Goal: Task Accomplishment & Management: Complete application form

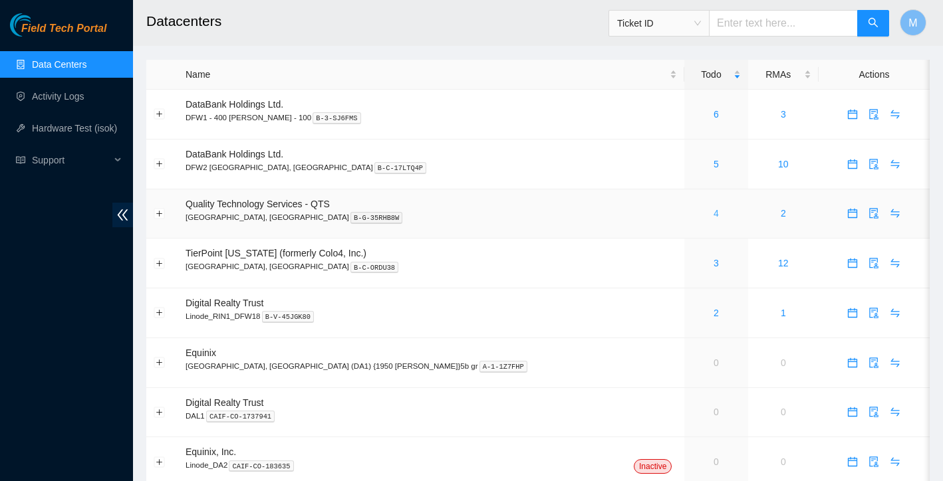
click at [713, 213] on link "4" at bounding box center [715, 213] width 5 height 11
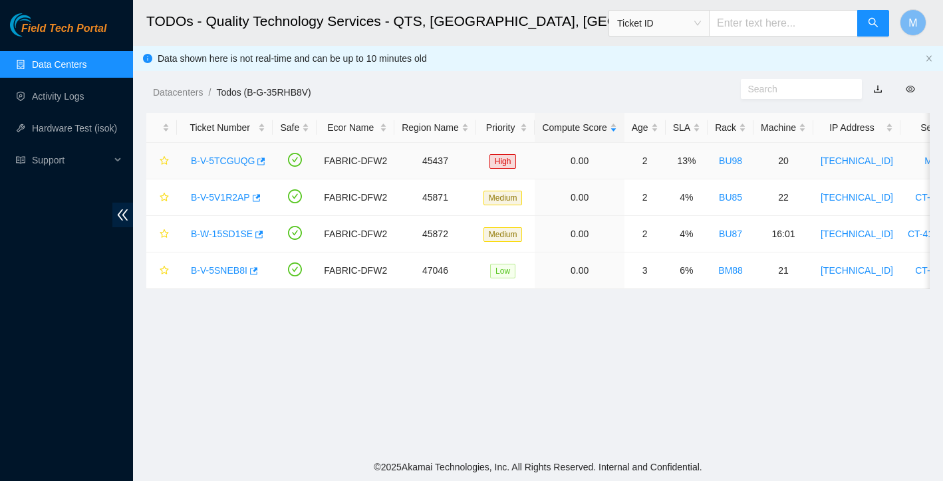
click at [241, 160] on link "B-V-5TCGUQG" at bounding box center [223, 161] width 64 height 11
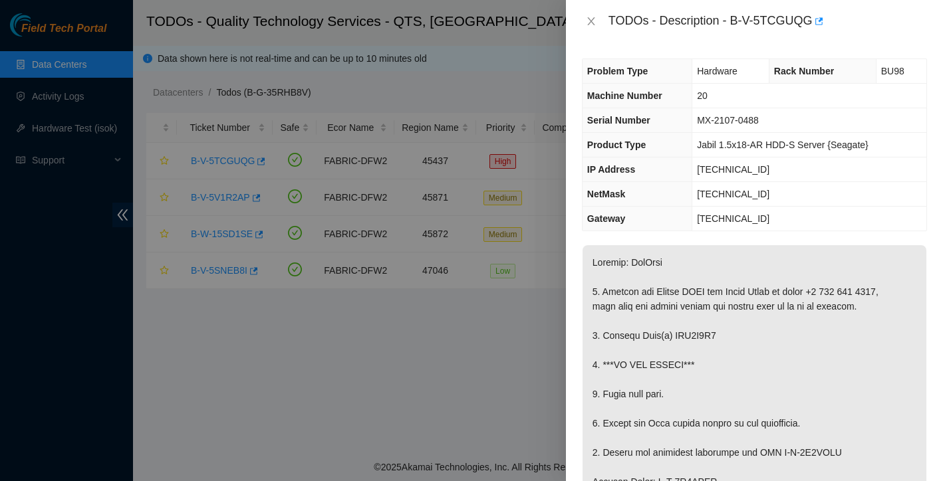
scroll to position [9, 0]
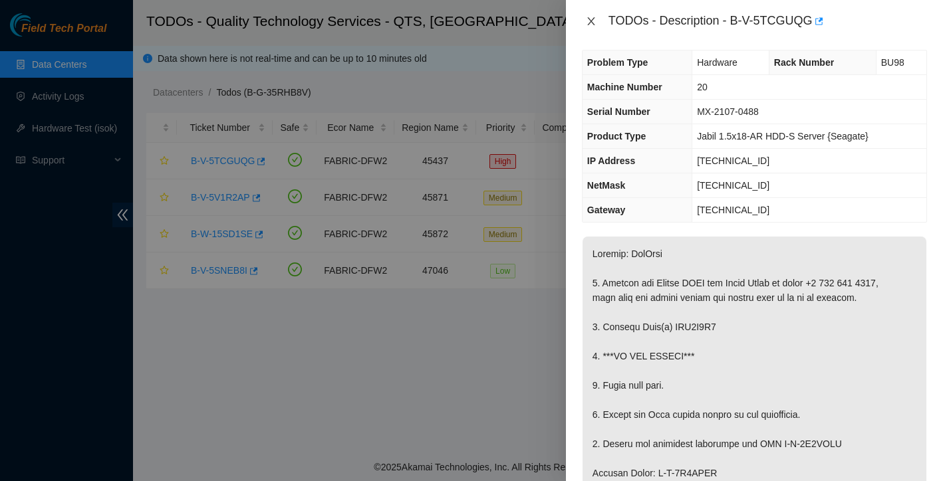
click at [584, 18] on button "Close" at bounding box center [591, 21] width 19 height 13
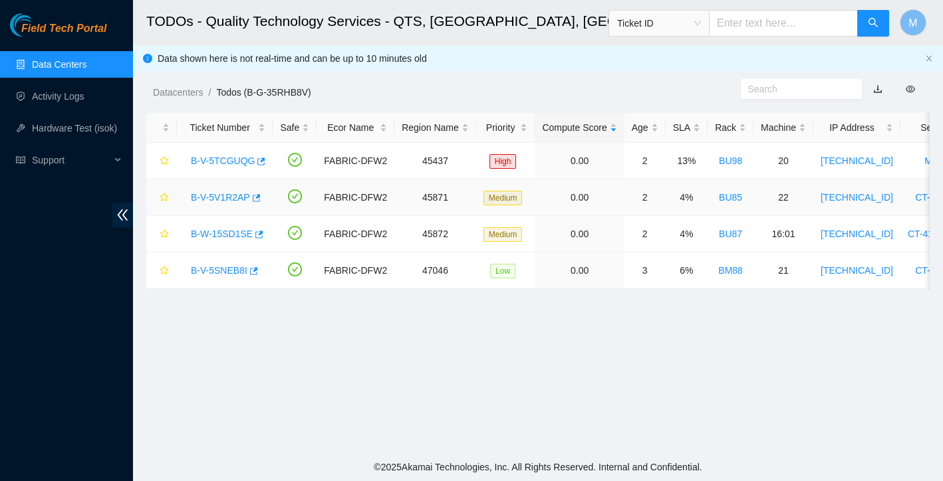
click at [232, 195] on link "B-V-5V1R2AP" at bounding box center [220, 197] width 59 height 11
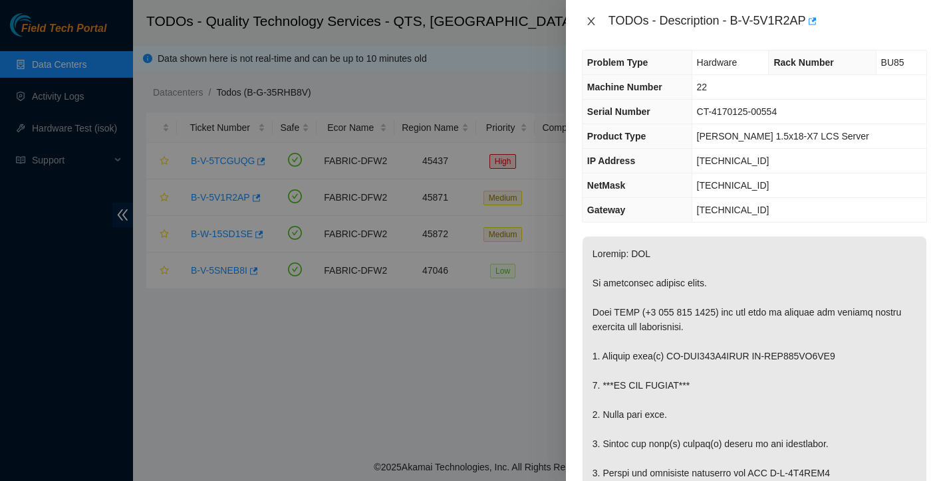
click at [590, 15] on button "Close" at bounding box center [591, 21] width 19 height 13
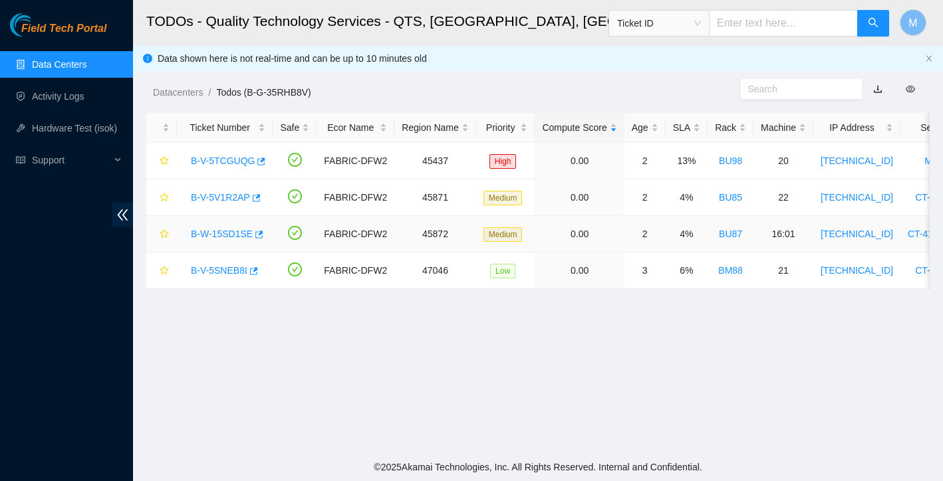
click at [219, 227] on div "B-W-15SD1SE" at bounding box center [224, 233] width 81 height 21
click at [217, 235] on link "B-W-15SD1SE" at bounding box center [222, 234] width 62 height 11
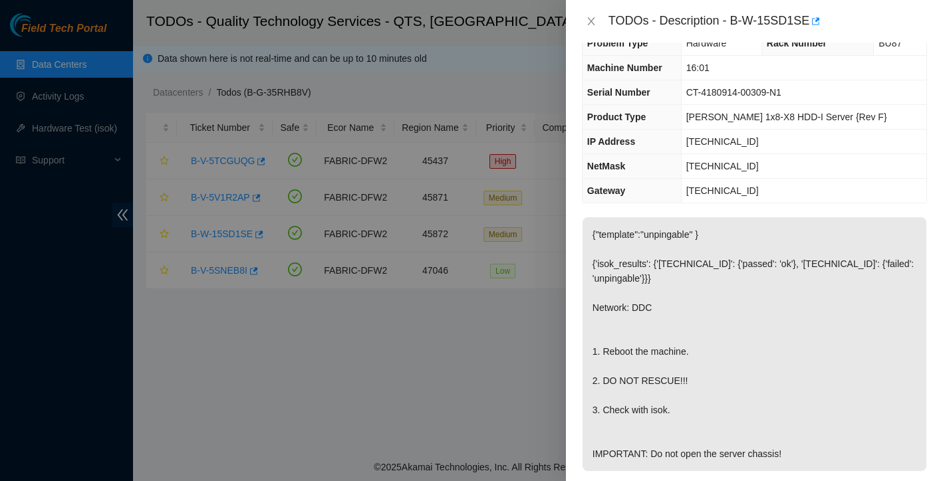
scroll to position [5, 0]
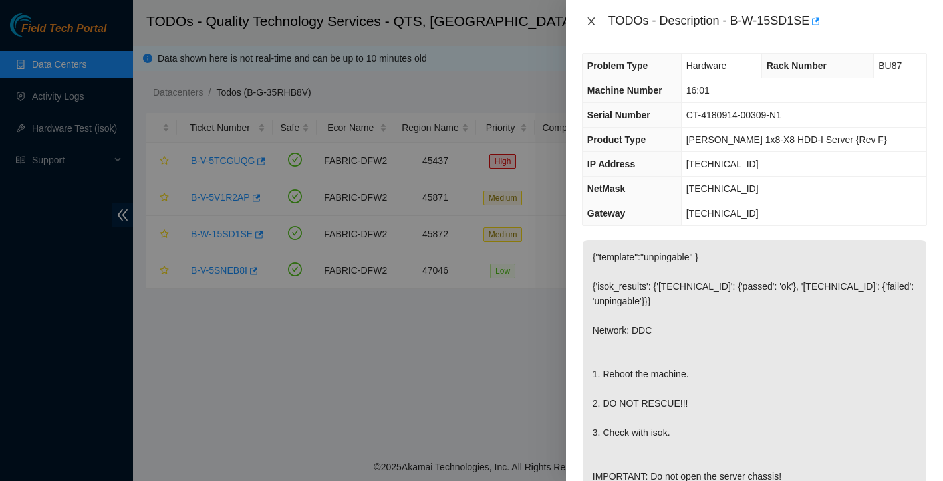
click at [590, 18] on icon "close" at bounding box center [591, 21] width 11 height 11
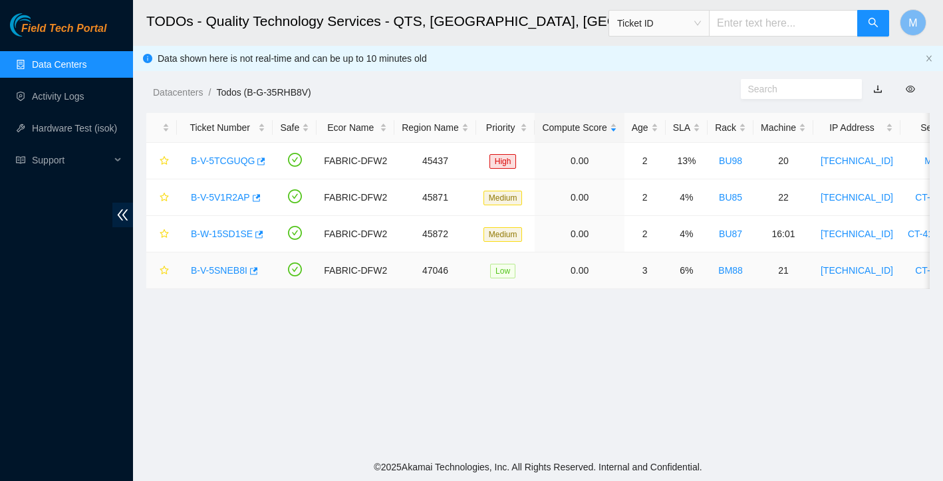
click at [234, 270] on link "B-V-5SNEB8I" at bounding box center [219, 270] width 57 height 11
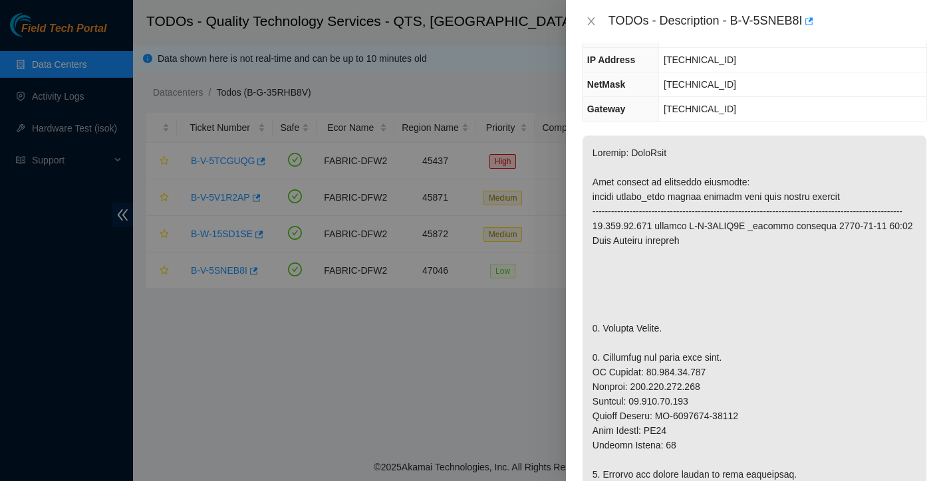
scroll to position [150, 0]
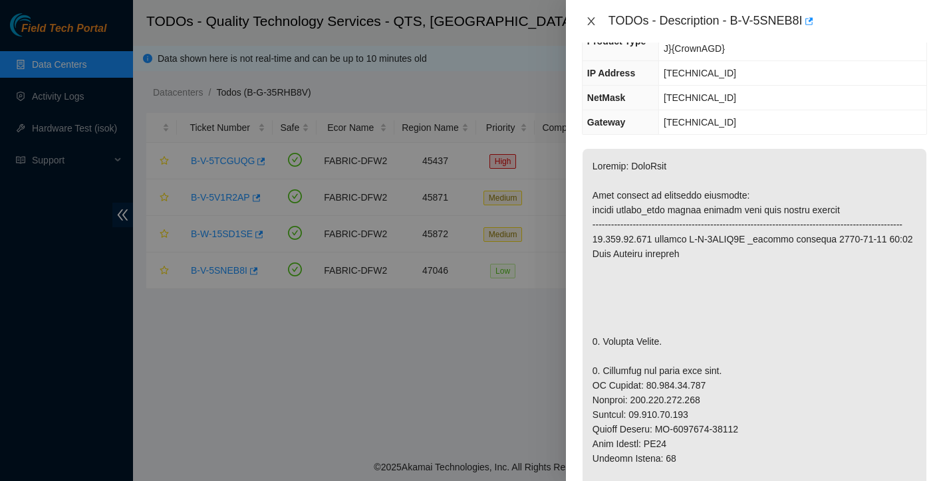
click at [587, 16] on icon "close" at bounding box center [591, 21] width 11 height 11
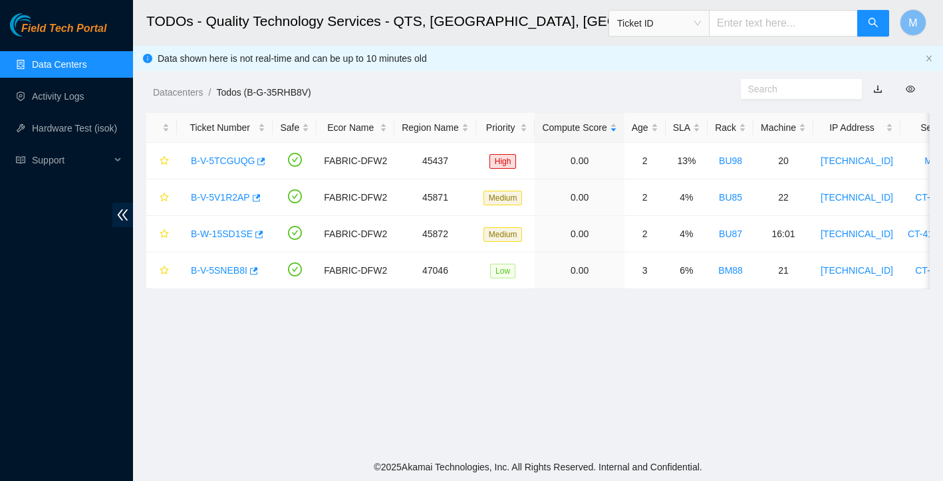
click at [86, 62] on link "Data Centers" at bounding box center [59, 64] width 55 height 11
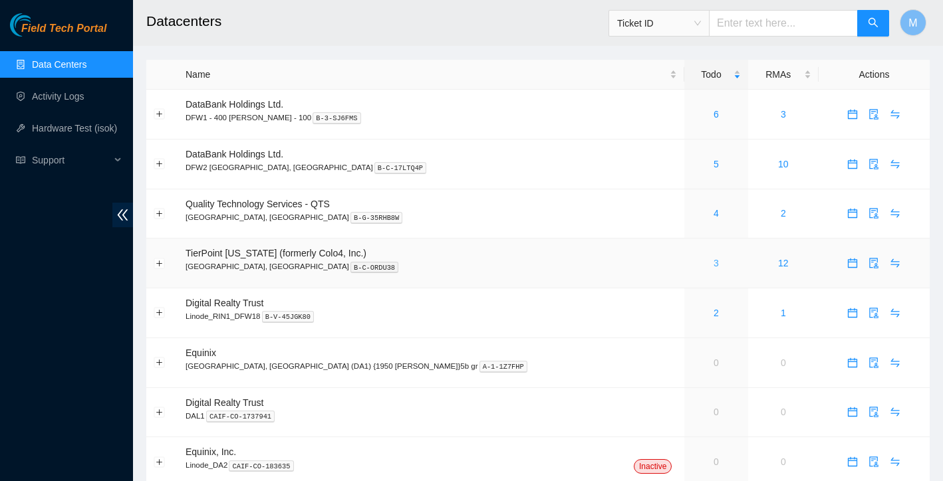
click at [713, 265] on link "3" at bounding box center [715, 263] width 5 height 11
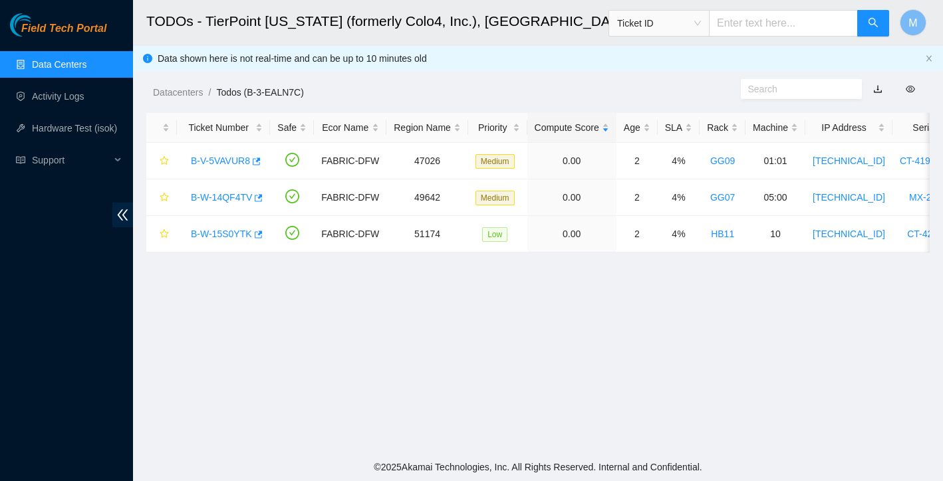
click at [77, 65] on link "Data Centers" at bounding box center [59, 64] width 55 height 11
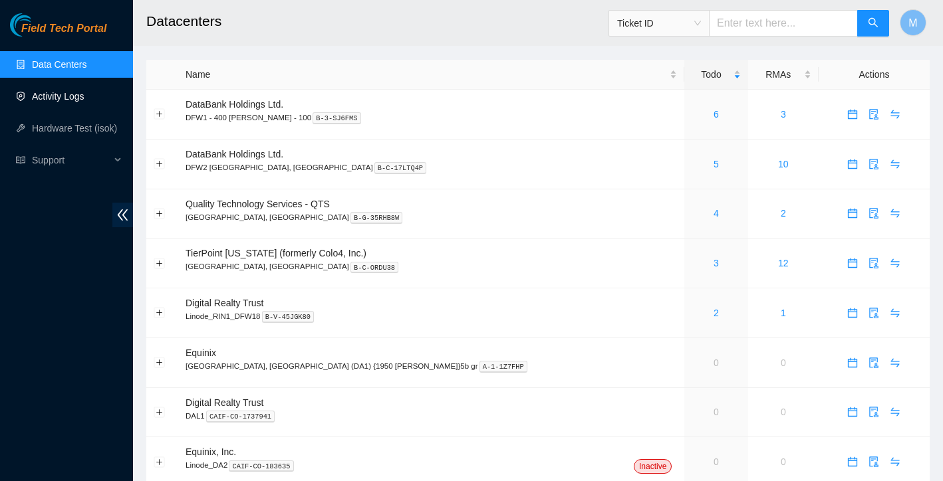
click at [81, 101] on link "Activity Logs" at bounding box center [58, 96] width 53 height 11
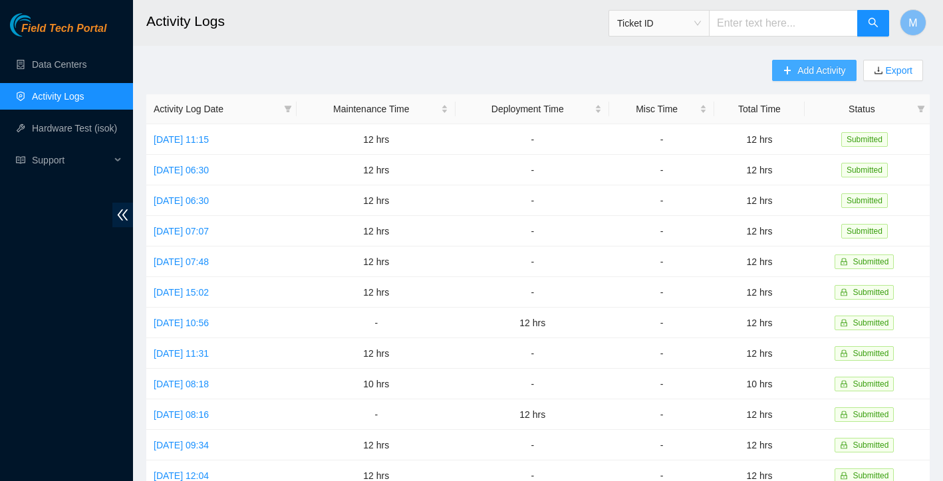
click at [814, 69] on span "Add Activity" at bounding box center [821, 70] width 48 height 15
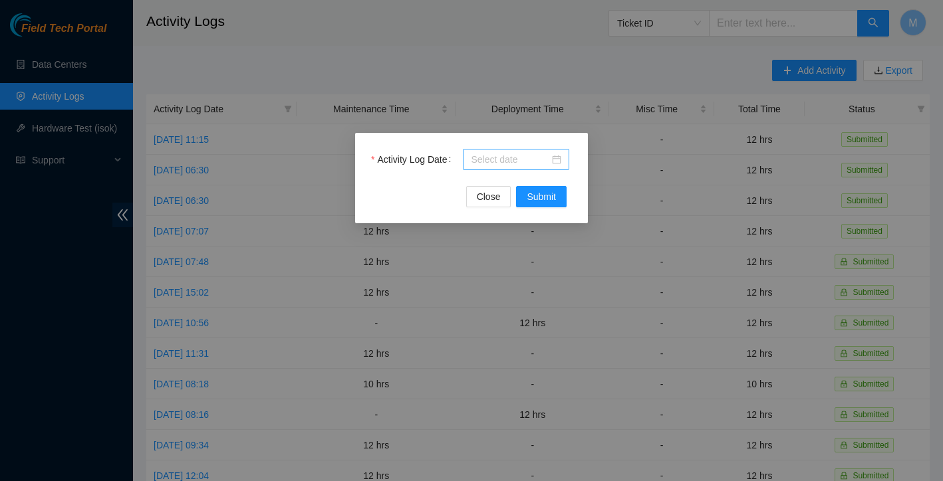
click at [558, 159] on div at bounding box center [516, 159] width 90 height 15
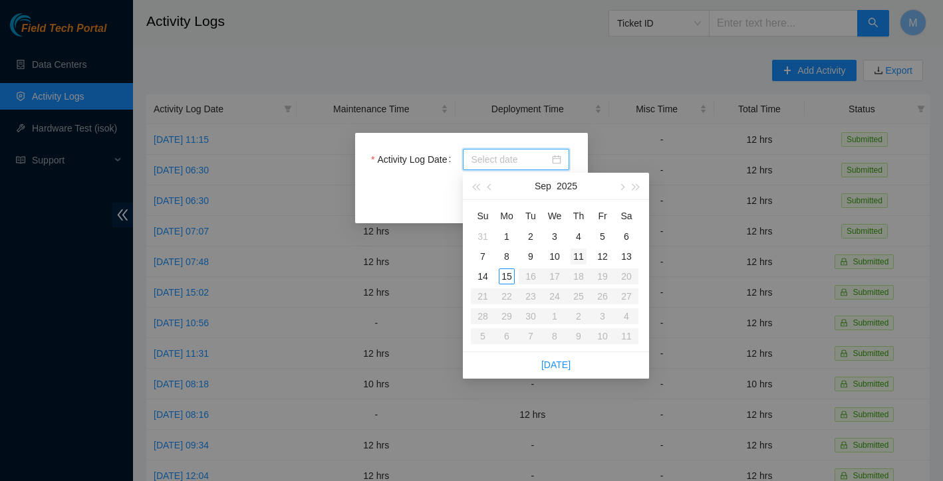
type input "2025-09-04"
type input "2025-09-11"
type input "2025-09-12"
click at [604, 257] on div "12" at bounding box center [602, 257] width 16 height 16
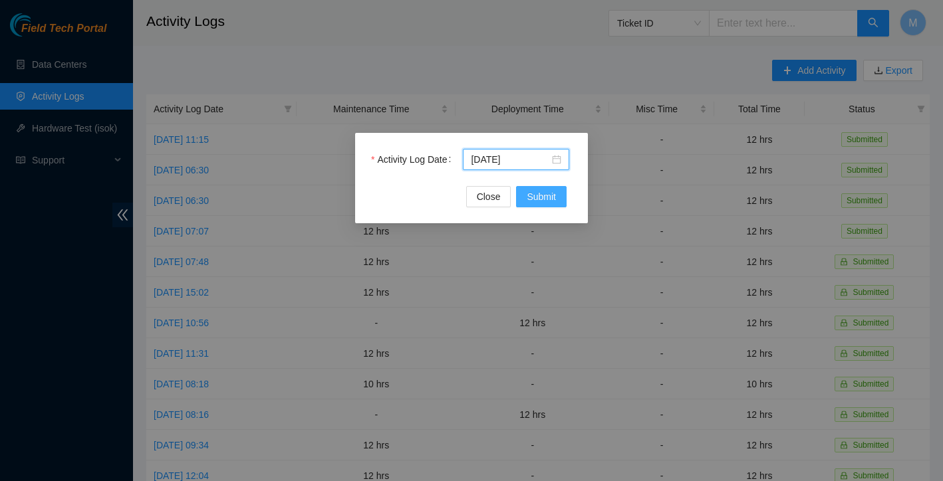
click at [538, 197] on span "Submit" at bounding box center [541, 196] width 29 height 15
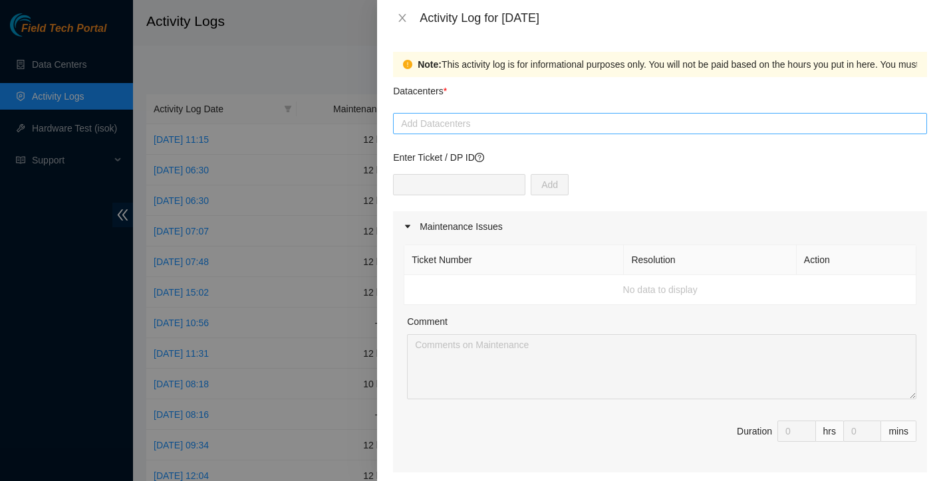
click at [535, 127] on div at bounding box center [659, 124] width 527 height 16
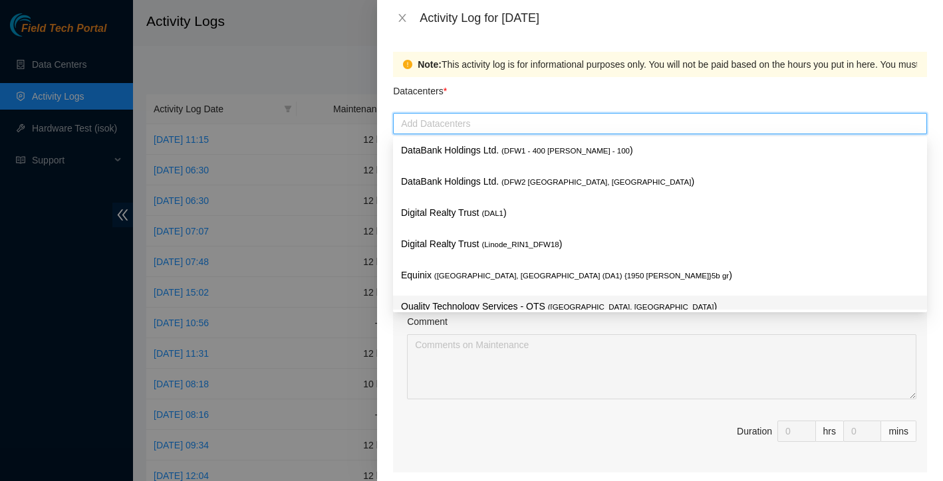
click at [501, 304] on p "Quality Technology Services - QTS ( Irving, TX )" at bounding box center [660, 306] width 518 height 15
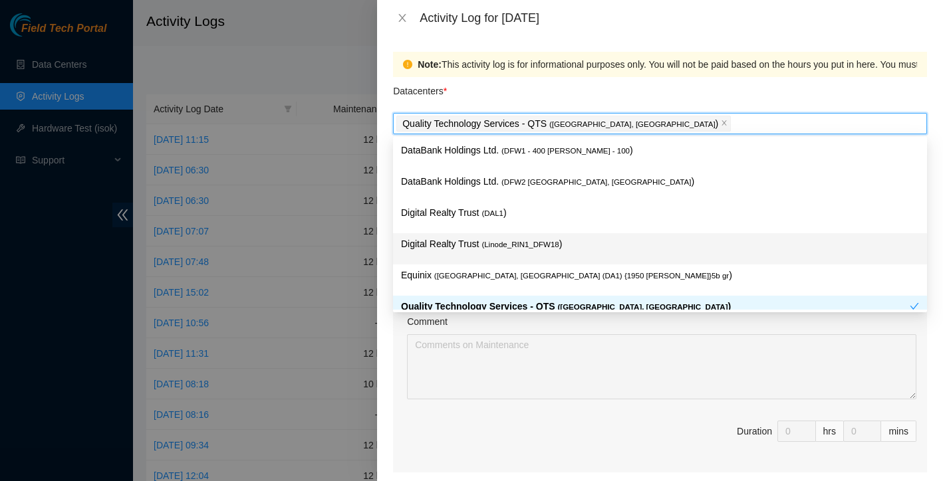
scroll to position [49, 0]
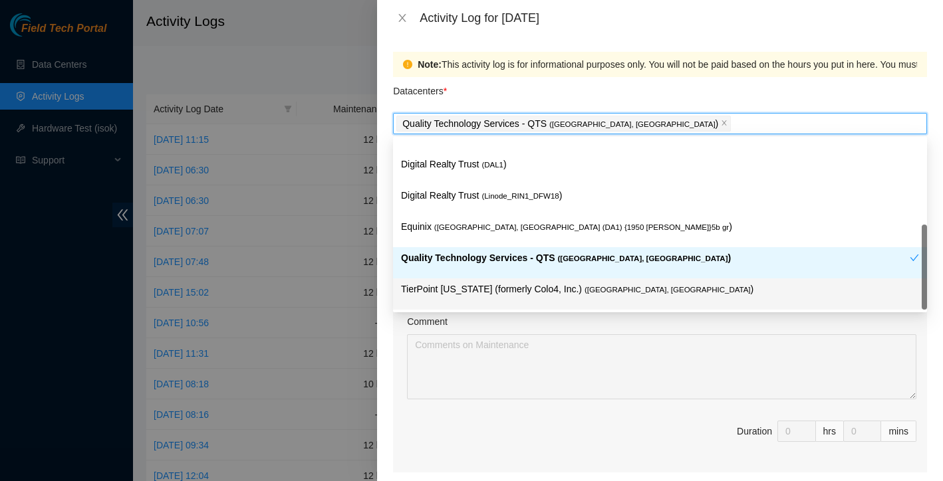
click at [513, 298] on div "TierPoint Texas (formerly Colo4, Inc.) ( Dallas, TX )" at bounding box center [660, 294] width 518 height 25
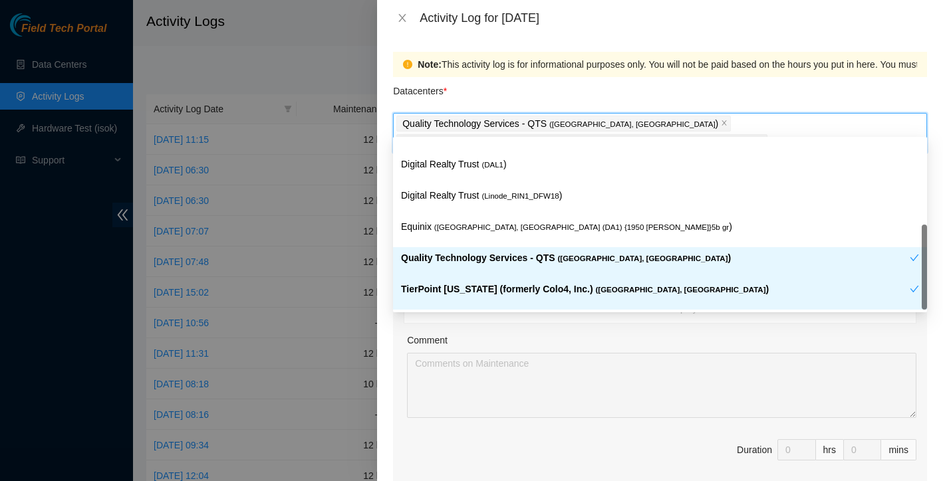
click at [494, 419] on div "Ticket Number Resolution Action No data to display Comment Duration 0 hrs 0 mins" at bounding box center [660, 376] width 534 height 231
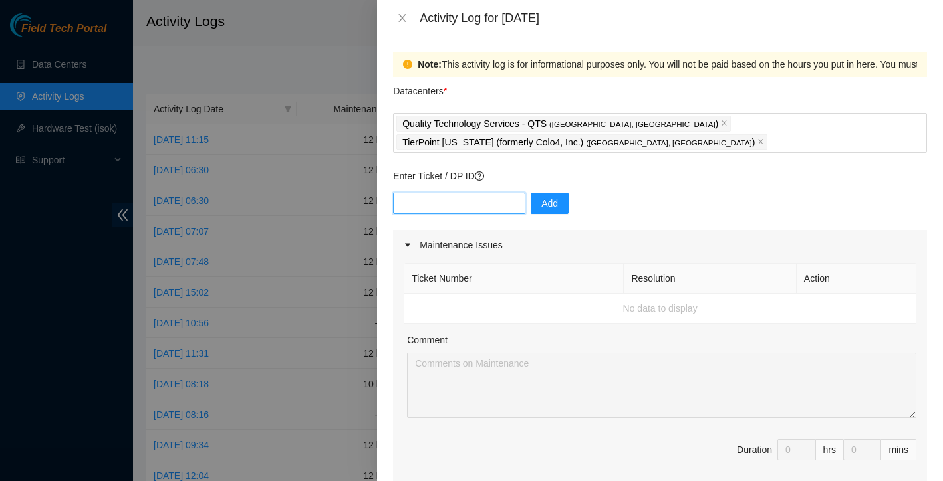
click at [487, 193] on input "text" at bounding box center [459, 203] width 132 height 21
paste input "B-V-5GHBSQD"
type input "B-V-5GHBSQD"
click at [557, 196] on span "Add" at bounding box center [549, 203] width 17 height 15
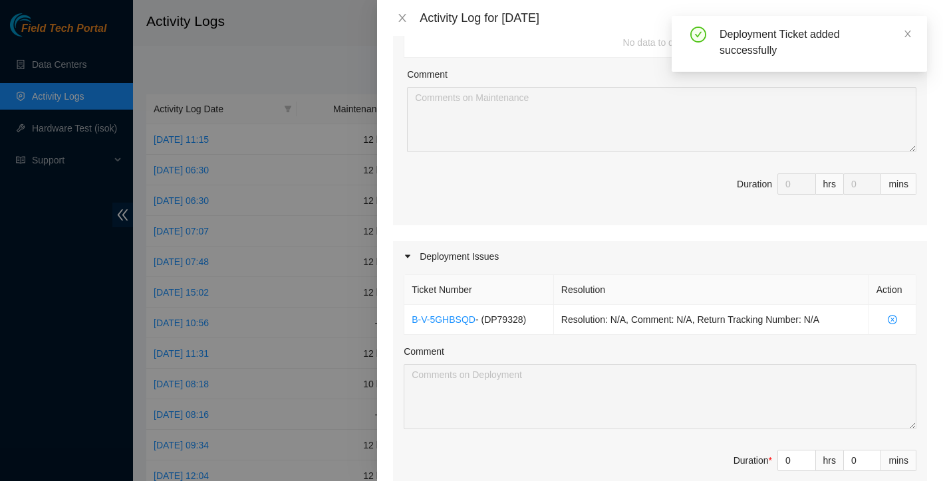
scroll to position [317, 0]
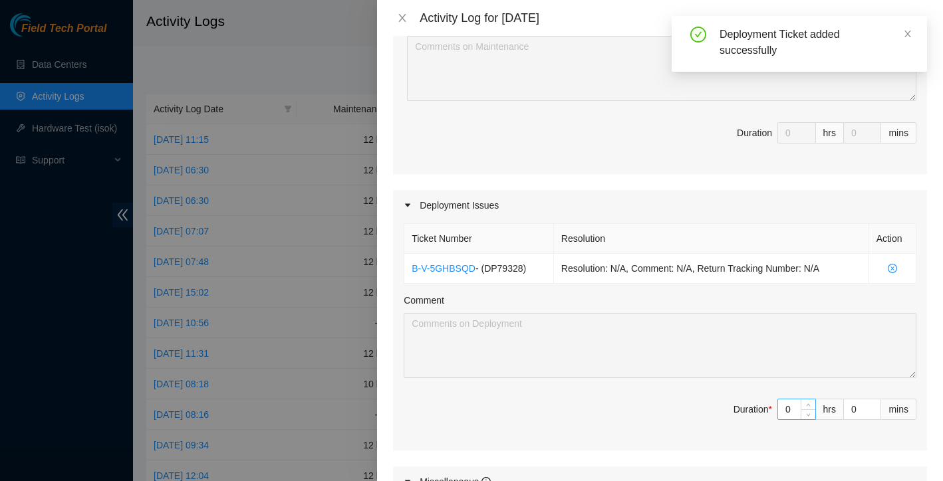
click at [795, 400] on input "0" at bounding box center [796, 410] width 37 height 20
type input "1"
click at [806, 404] on icon "up" at bounding box center [808, 406] width 5 height 5
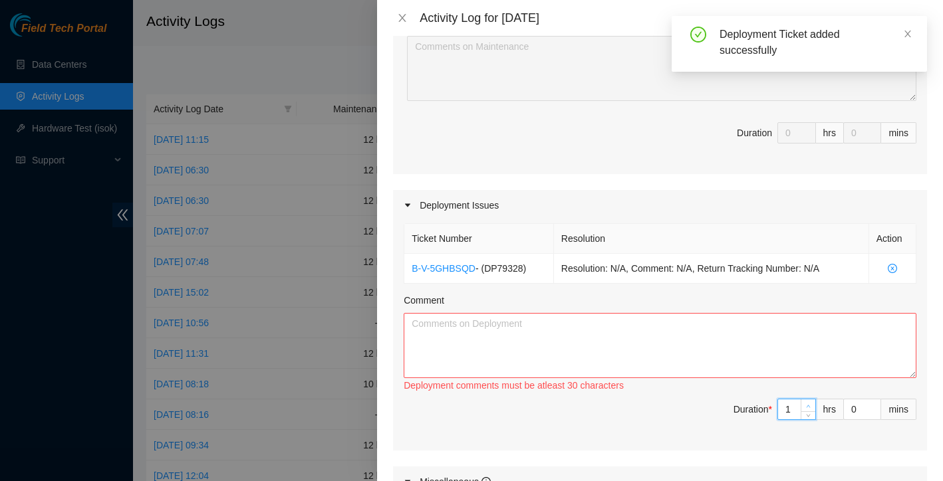
type input "2"
click at [806, 404] on icon "up" at bounding box center [808, 406] width 5 height 5
type input "3"
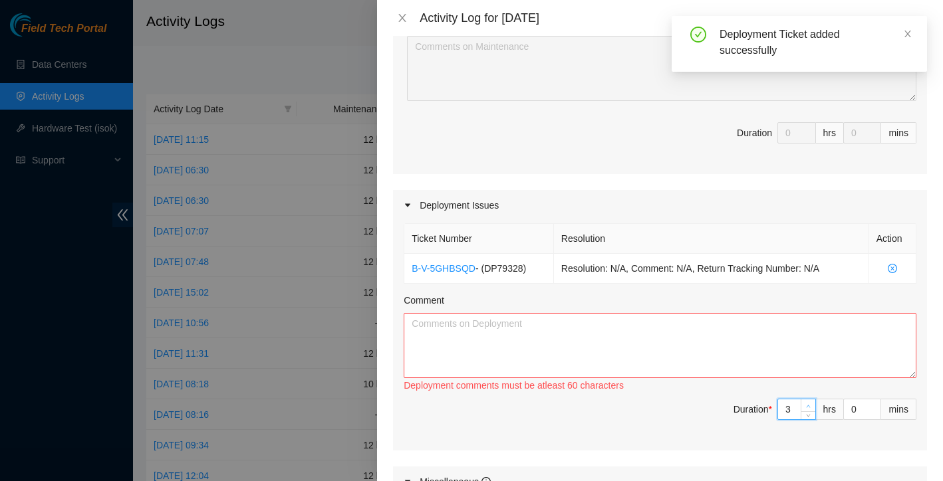
click at [806, 404] on icon "up" at bounding box center [808, 406] width 5 height 5
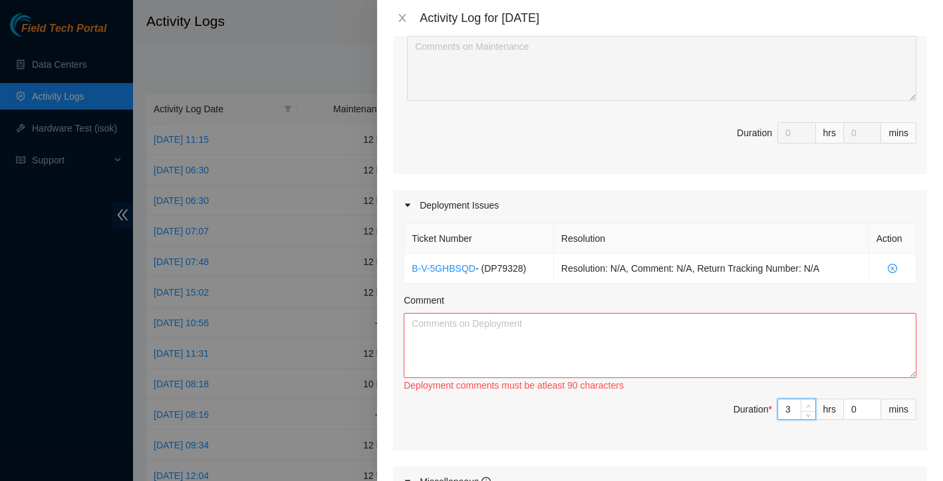
type input "4"
click at [806, 404] on icon "up" at bounding box center [808, 406] width 5 height 5
type input "5"
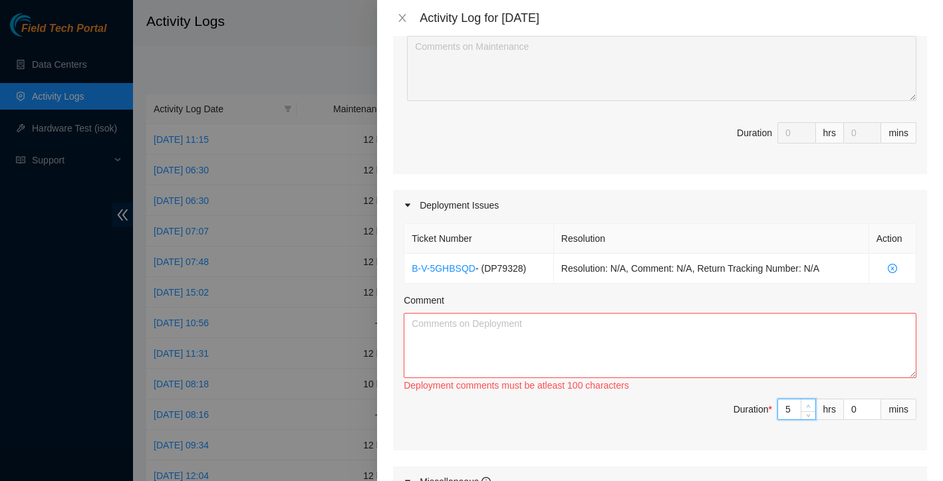
click at [806, 404] on icon "up" at bounding box center [808, 406] width 5 height 5
type input "6"
click at [806, 404] on icon "up" at bounding box center [808, 406] width 5 height 5
type input "7"
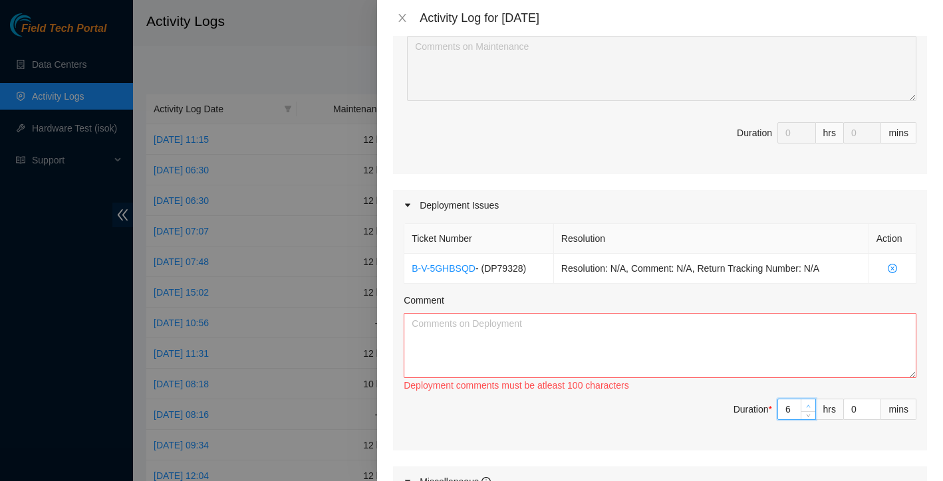
type input "7"
click at [806, 404] on icon "up" at bounding box center [808, 406] width 5 height 5
type input "8"
click at [806, 404] on icon "up" at bounding box center [808, 406] width 5 height 5
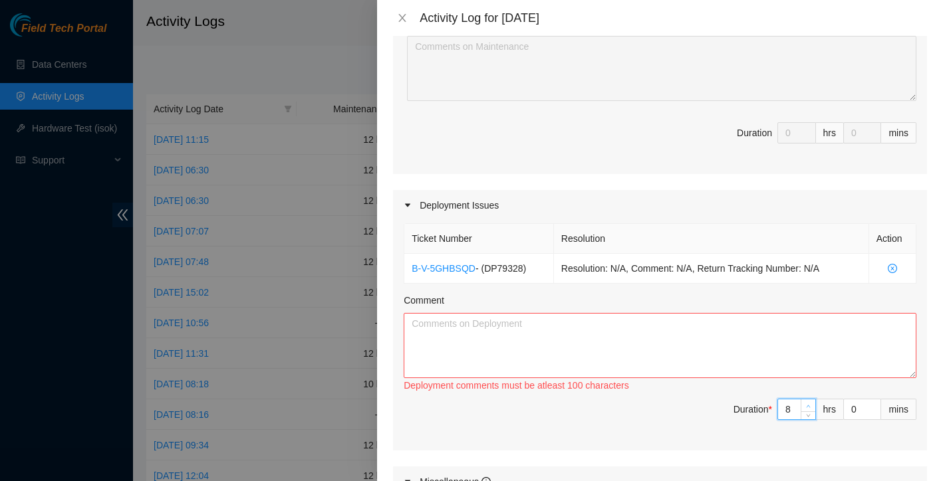
type input "9"
click at [806, 404] on icon "up" at bounding box center [808, 406] width 5 height 5
type input "10"
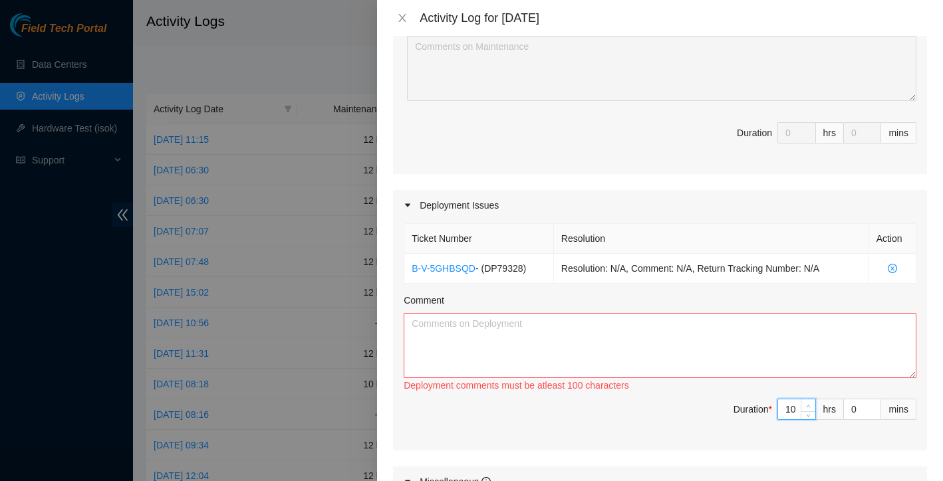
click at [806, 404] on icon "up" at bounding box center [808, 406] width 5 height 5
type input "11"
click at [806, 404] on icon "up" at bounding box center [808, 406] width 5 height 5
type input "12"
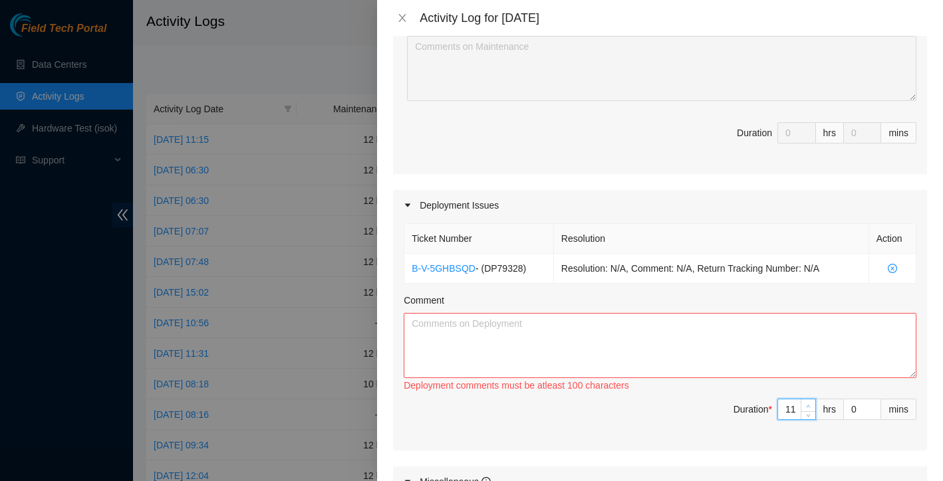
type input "12"
click at [806, 404] on icon "up" at bounding box center [808, 406] width 5 height 5
click at [649, 402] on span "Duration * 12 hrs 0 mins" at bounding box center [660, 417] width 513 height 37
click at [636, 336] on textarea "Comment" at bounding box center [660, 345] width 513 height 65
paste textarea "I worked across QTS Irving and TierPoint Dallas, balancing ticket preparation, …"
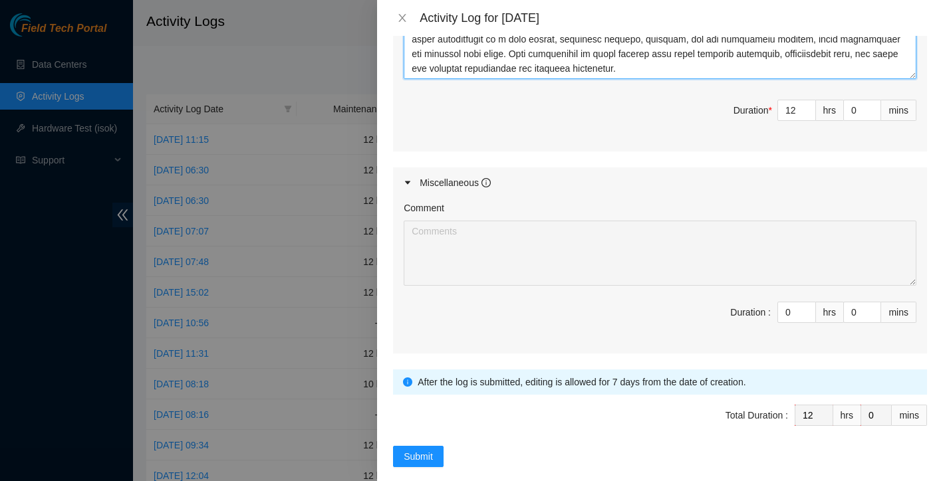
scroll to position [616, 0]
type textarea "I worked across QTS Irving and TierPoint Dallas, balancing ticket preparation, …"
click at [410, 450] on span "Submit" at bounding box center [418, 457] width 29 height 15
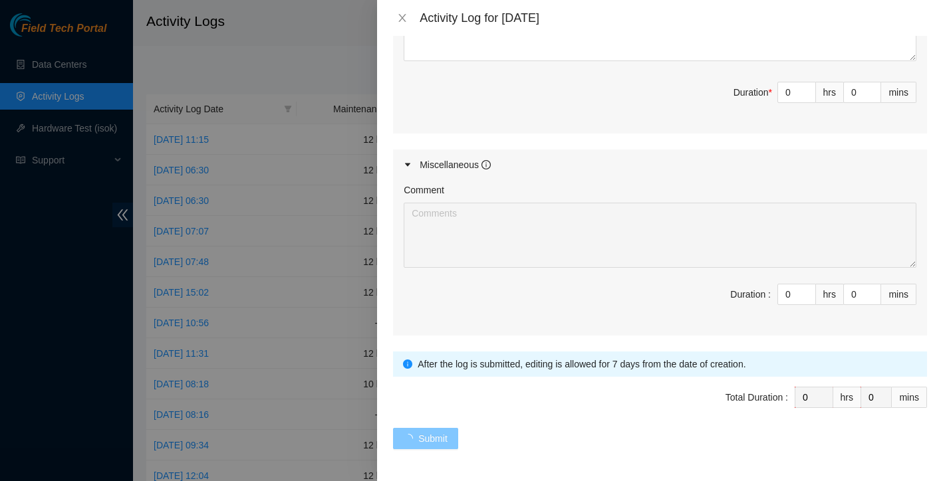
scroll to position [0, 0]
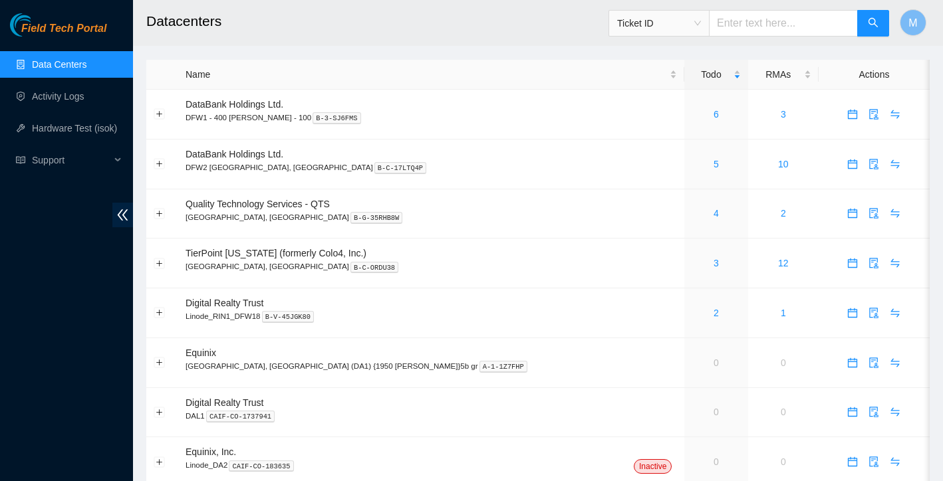
click at [736, 24] on input "text" at bounding box center [783, 23] width 149 height 27
click at [701, 23] on span "Ticket ID" at bounding box center [659, 23] width 84 height 20
type input "739263647872"
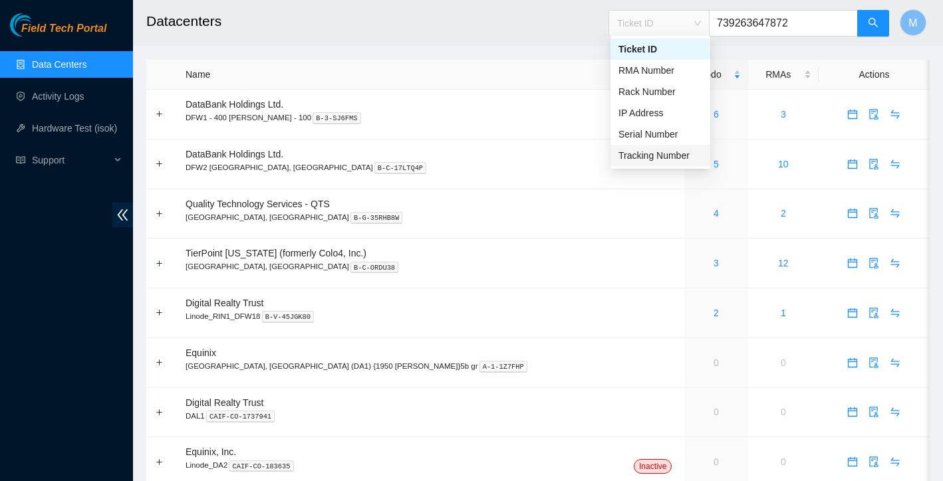
click at [671, 154] on div "Tracking Number" at bounding box center [660, 155] width 84 height 15
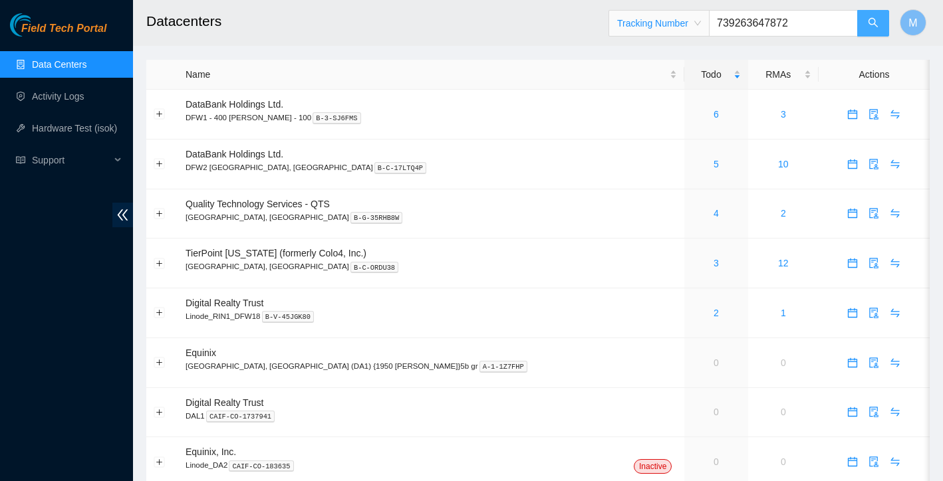
click at [870, 31] on button "button" at bounding box center [873, 23] width 32 height 27
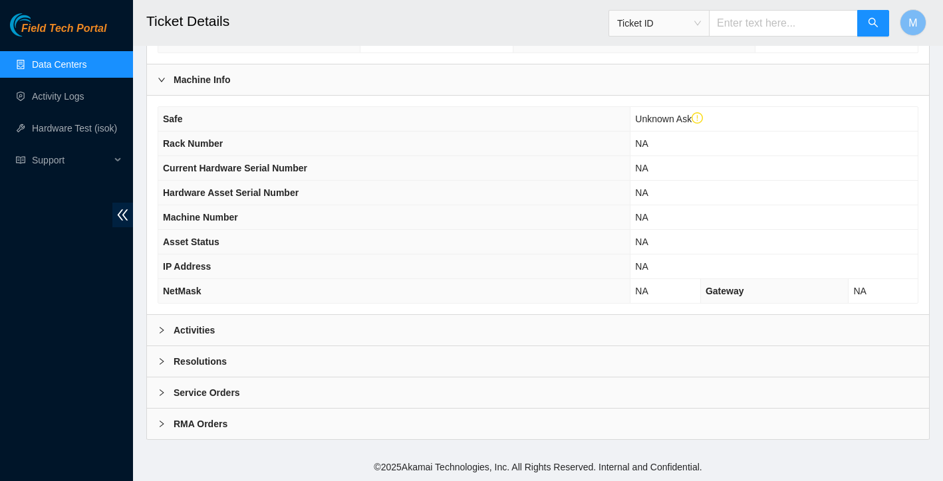
scroll to position [402, 0]
click at [185, 332] on b "Activities" at bounding box center [194, 330] width 41 height 15
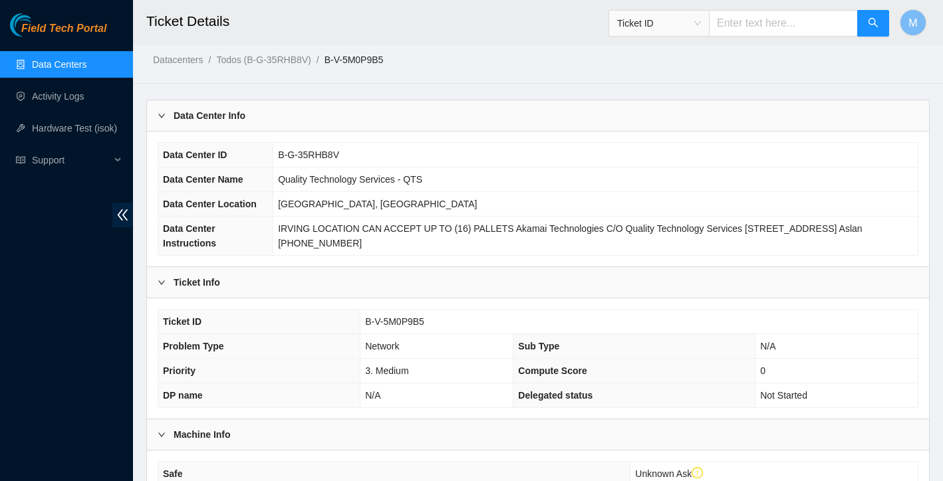
scroll to position [21, 0]
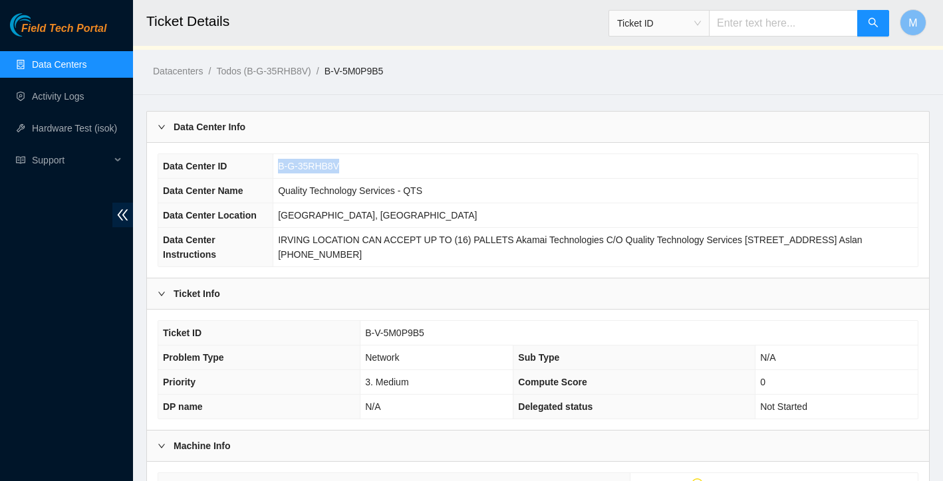
drag, startPoint x: 269, startPoint y: 166, endPoint x: 336, endPoint y: 161, distance: 67.4
click at [336, 161] on td "B-G-35RHB8V" at bounding box center [595, 166] width 644 height 25
copy span "B-G-35RHB8V"
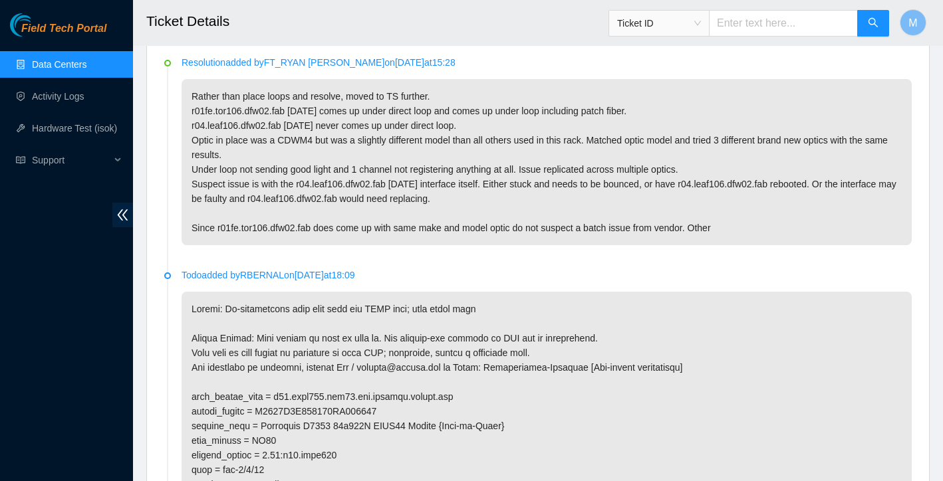
scroll to position [685, 0]
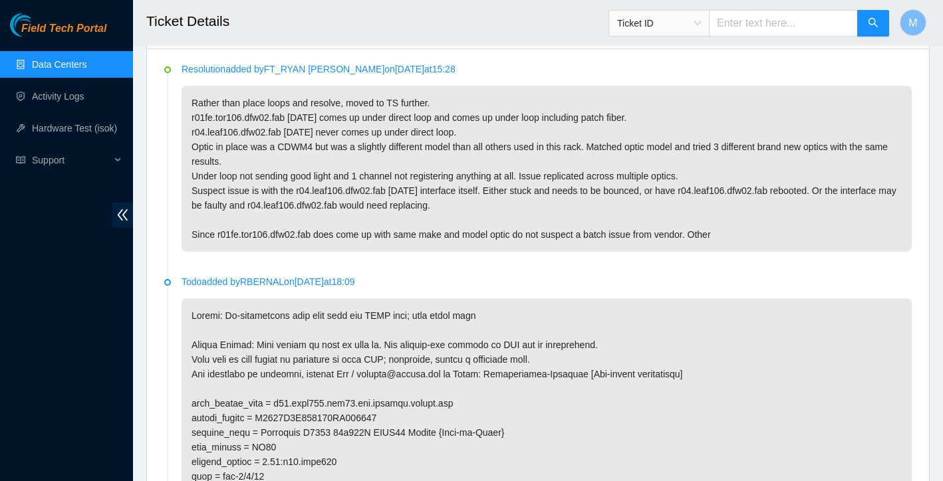
click at [685, 33] on div "Ticket ID" at bounding box center [659, 23] width 100 height 21
click at [694, 19] on span "Ticket ID" at bounding box center [659, 23] width 84 height 20
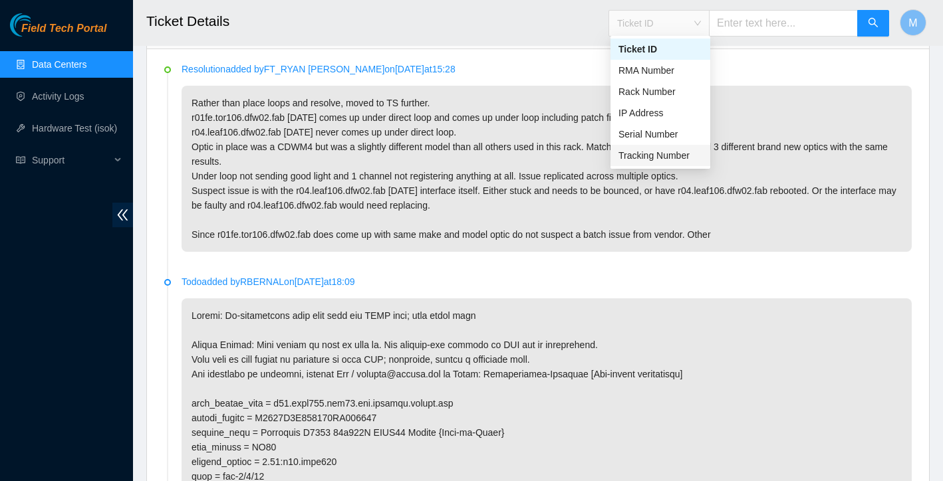
click at [663, 161] on div "Tracking Number" at bounding box center [660, 155] width 84 height 15
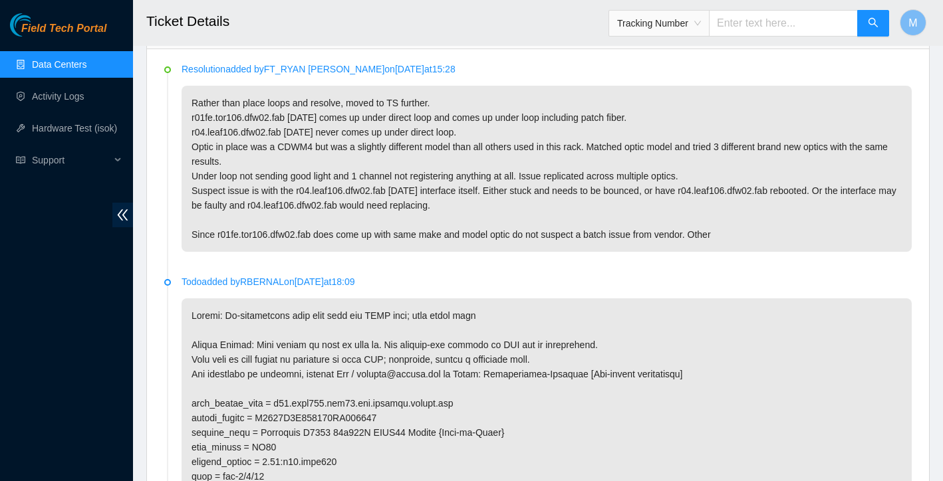
click at [745, 21] on input "text" at bounding box center [783, 23] width 149 height 27
type input "884262059283"
click at [869, 22] on icon "search" at bounding box center [872, 22] width 9 height 9
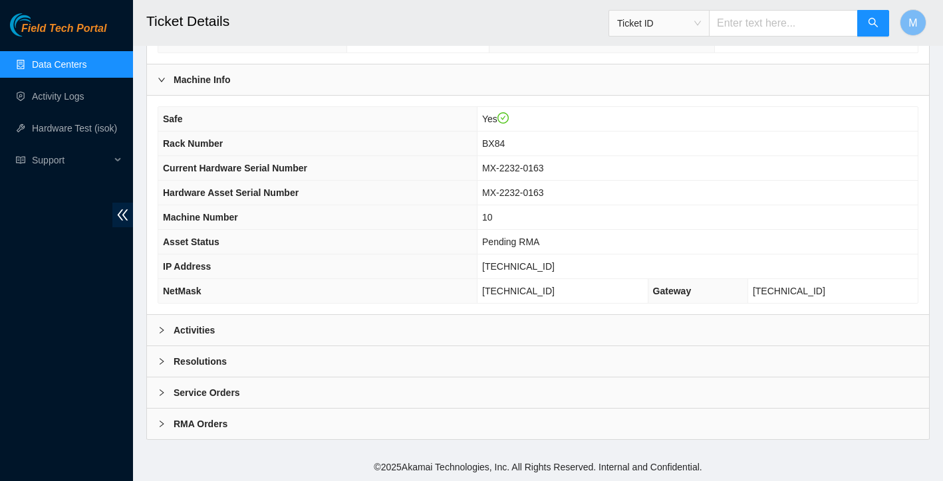
scroll to position [377, 0]
click at [84, 60] on link "Data Centers" at bounding box center [59, 64] width 55 height 11
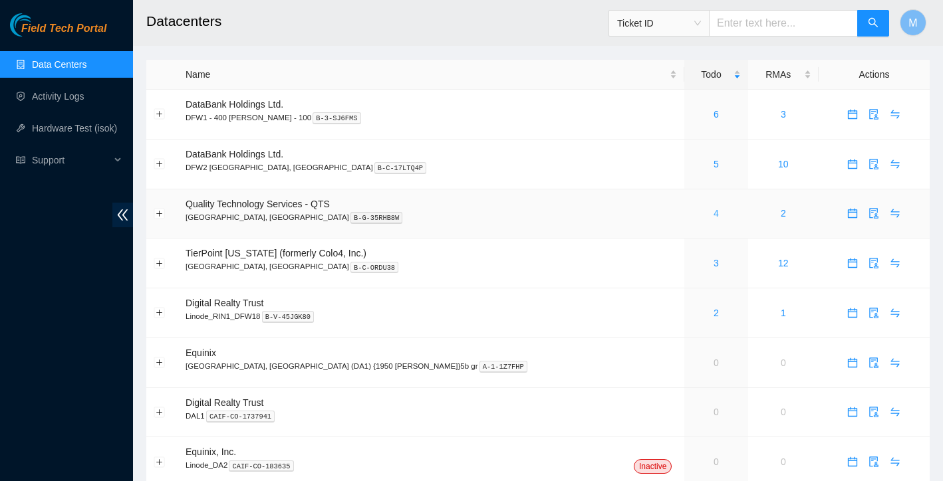
click at [713, 216] on link "4" at bounding box center [715, 213] width 5 height 11
click at [804, 22] on input "text" at bounding box center [783, 23] width 149 height 27
click at [701, 27] on span "Ticket ID" at bounding box center [659, 23] width 84 height 20
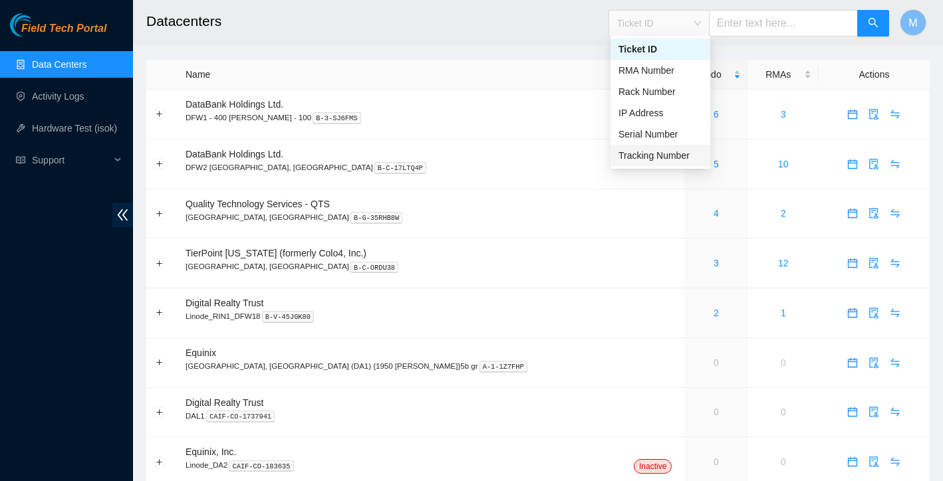
click at [678, 152] on div "Tracking Number" at bounding box center [660, 155] width 84 height 15
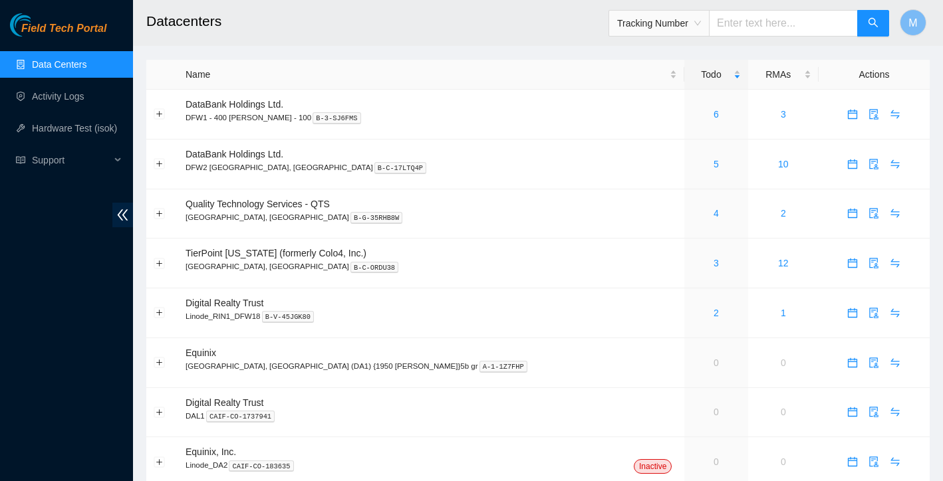
click at [774, 19] on input "text" at bounding box center [783, 23] width 149 height 27
type input "884262059283"
click at [878, 24] on button "button" at bounding box center [873, 23] width 32 height 27
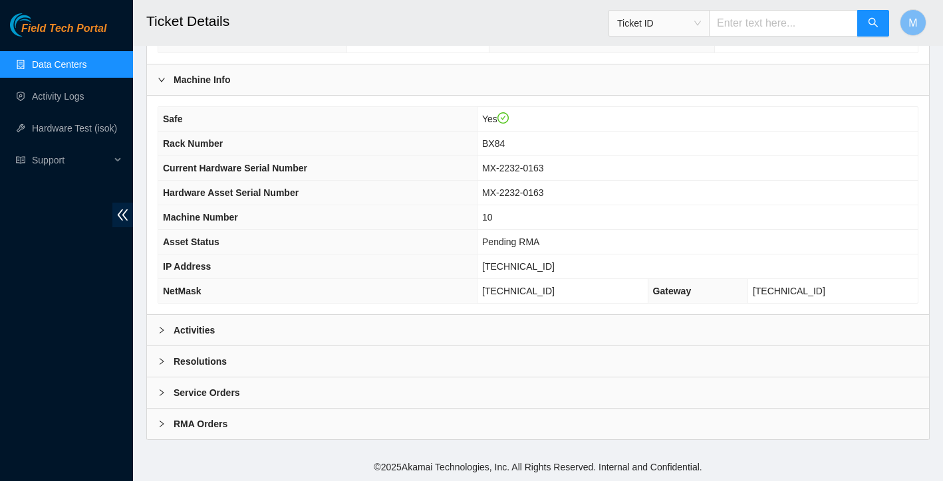
scroll to position [372, 0]
click at [168, 335] on div at bounding box center [166, 330] width 16 height 15
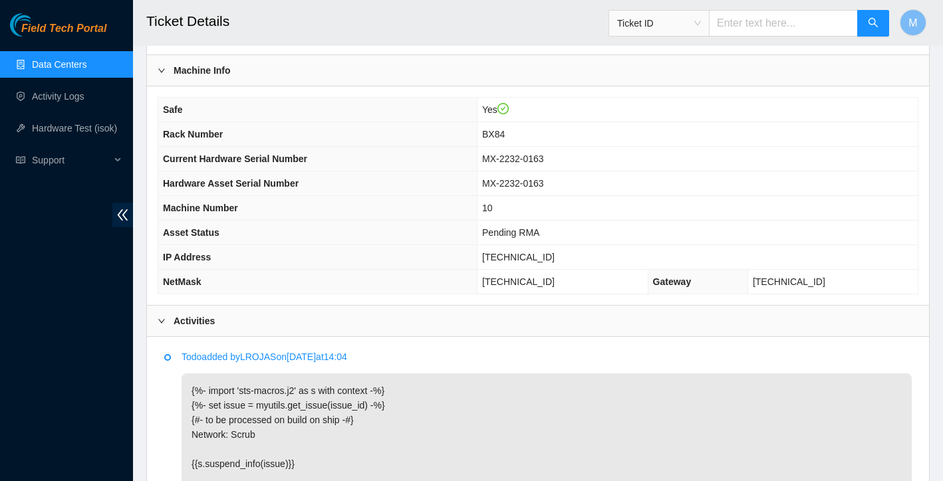
click at [168, 328] on div at bounding box center [166, 321] width 16 height 15
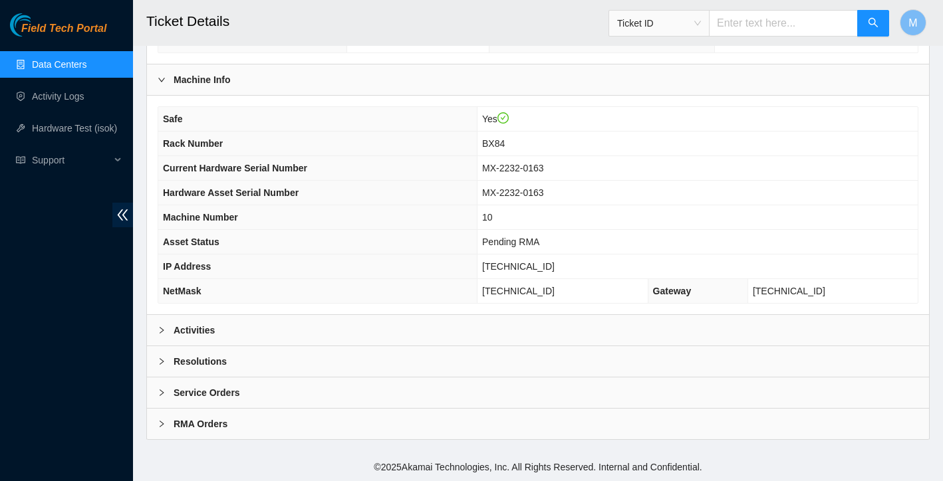
click at [163, 364] on icon "right" at bounding box center [162, 362] width 8 height 8
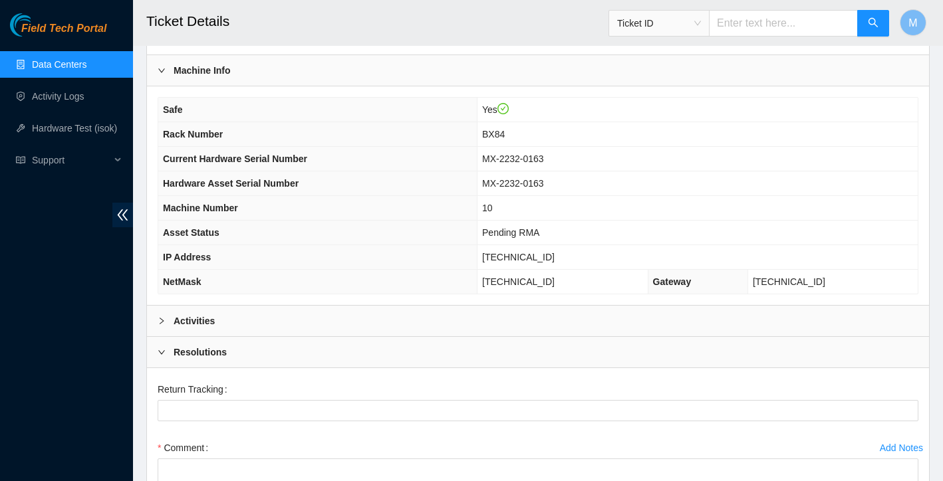
click at [163, 356] on icon "right" at bounding box center [162, 352] width 8 height 8
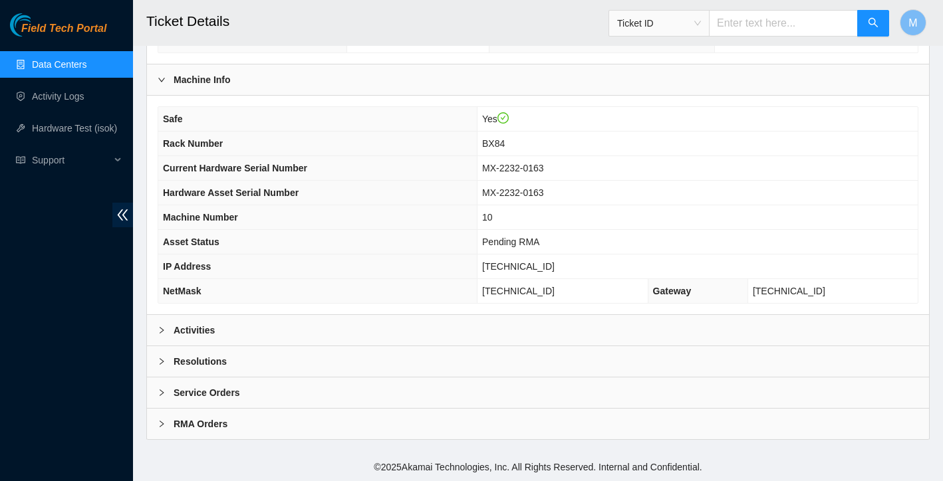
scroll to position [377, 0]
click at [49, 59] on link "Data Centers" at bounding box center [59, 64] width 55 height 11
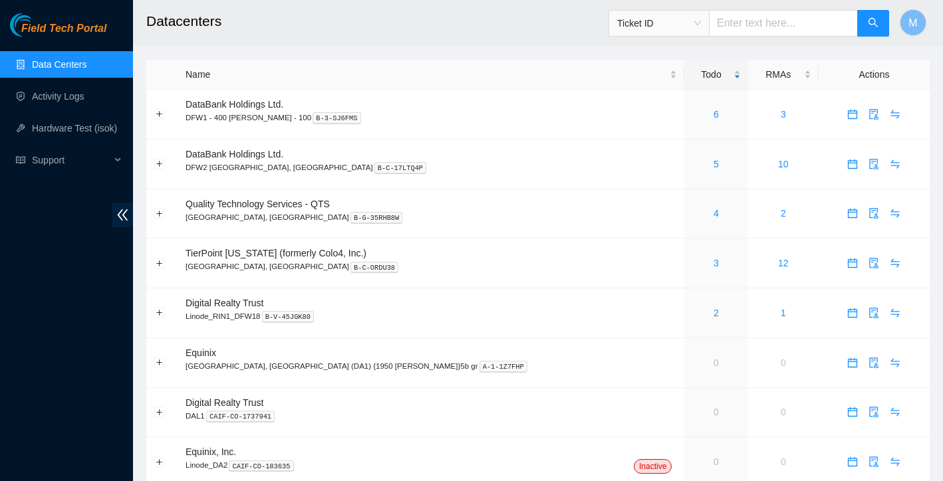
click at [48, 63] on link "Data Centers" at bounding box center [59, 64] width 55 height 11
click at [72, 59] on link "Data Centers" at bounding box center [59, 64] width 55 height 11
click at [713, 214] on link "4" at bounding box center [715, 213] width 5 height 11
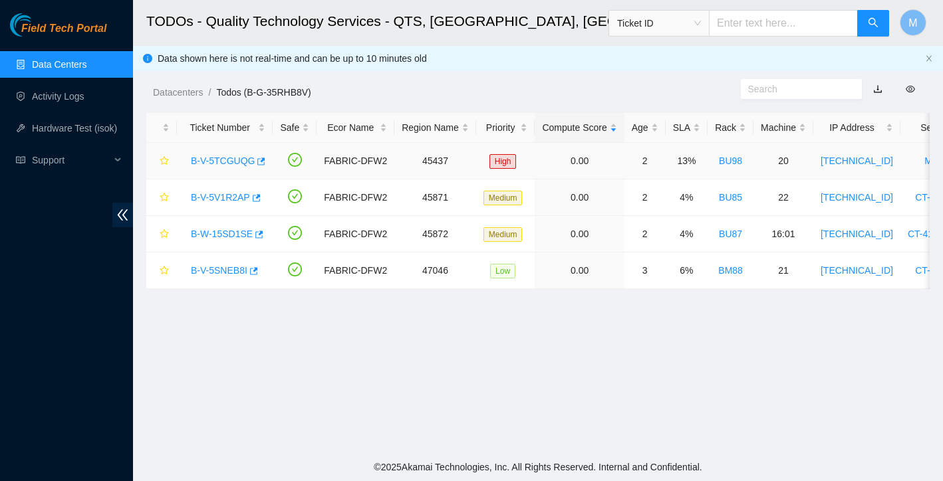
click at [241, 159] on link "B-V-5TCGUQG" at bounding box center [223, 161] width 64 height 11
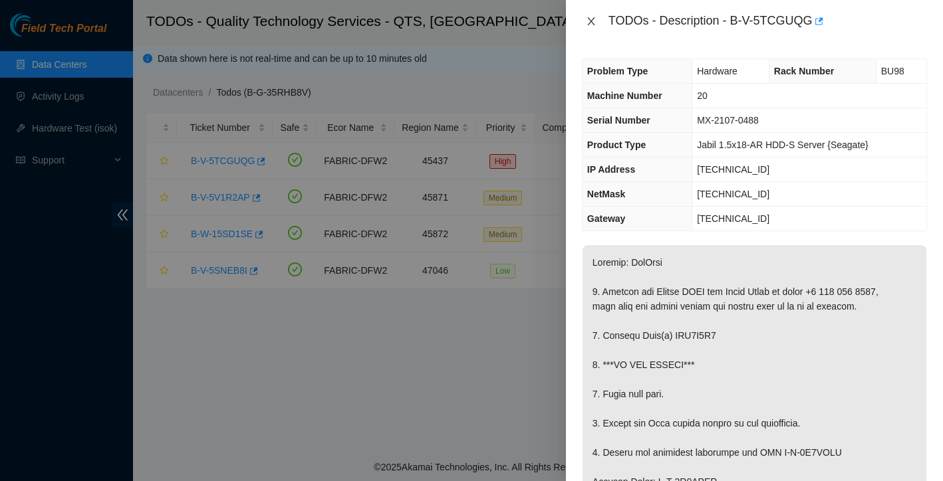
click at [594, 27] on button "Close" at bounding box center [591, 21] width 19 height 13
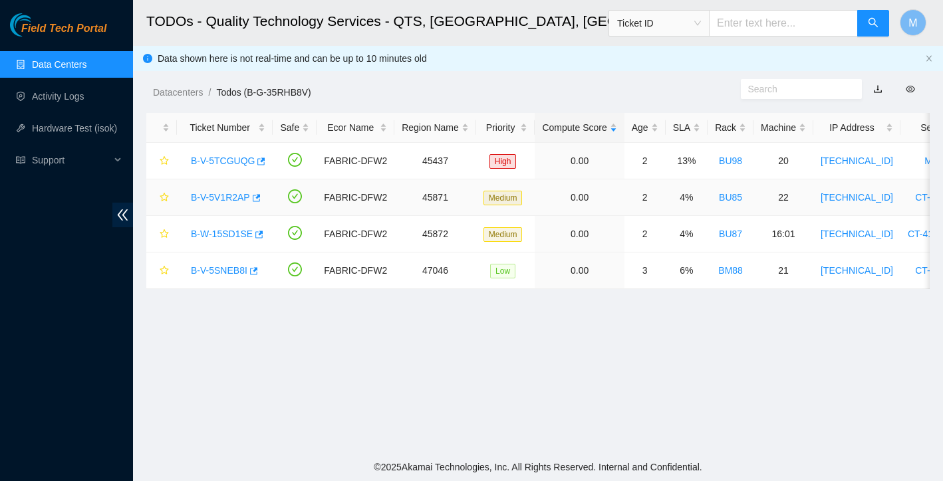
click at [232, 199] on link "B-V-5V1R2AP" at bounding box center [220, 197] width 59 height 11
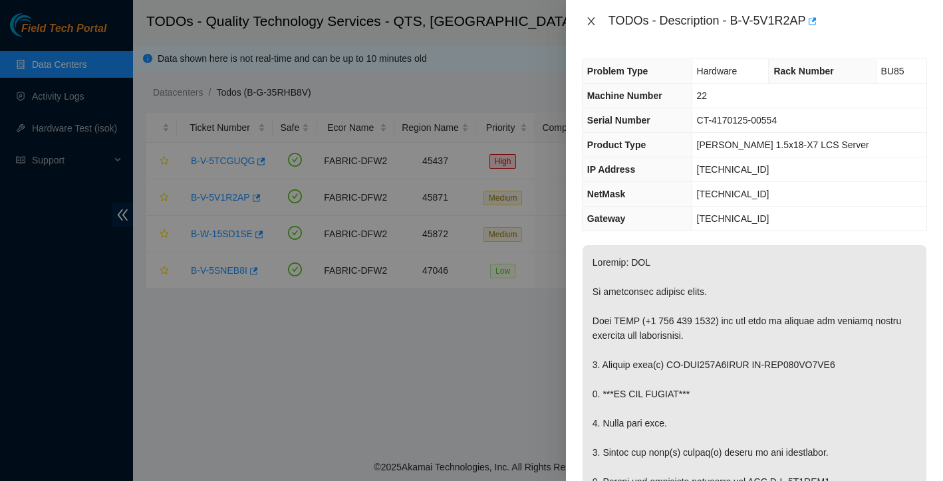
click at [598, 19] on button "Close" at bounding box center [591, 21] width 19 height 13
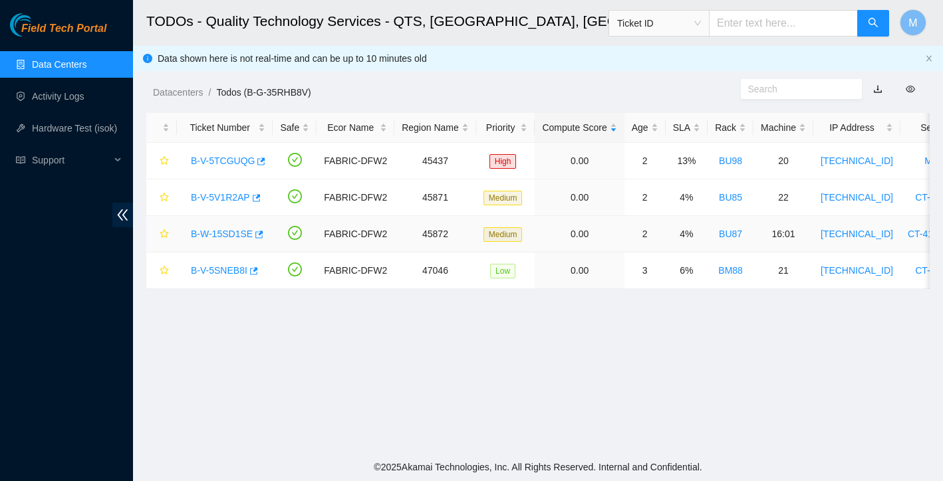
click at [231, 233] on link "B-W-15SD1SE" at bounding box center [222, 234] width 62 height 11
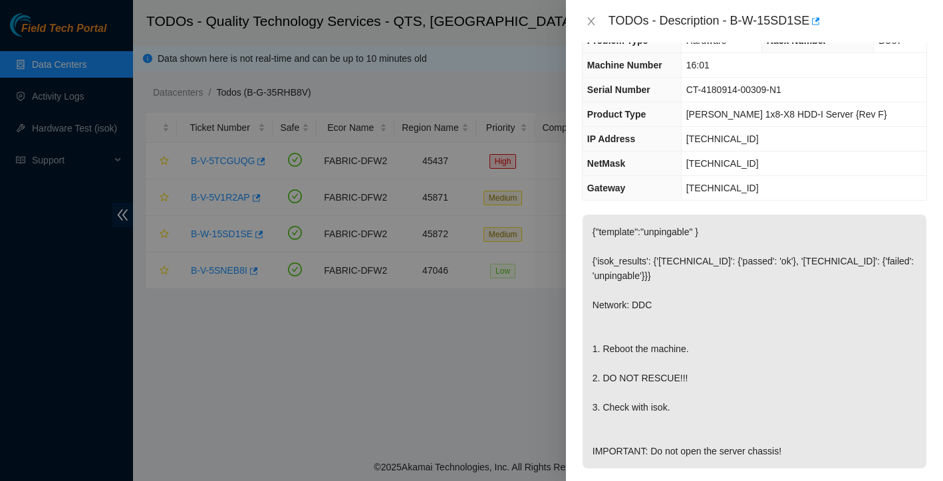
scroll to position [1, 0]
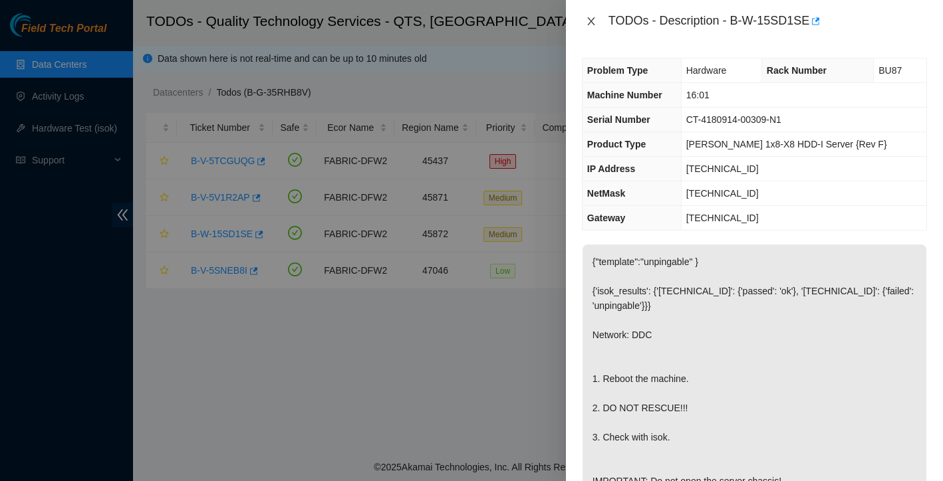
click at [590, 19] on icon "close" at bounding box center [591, 21] width 11 height 11
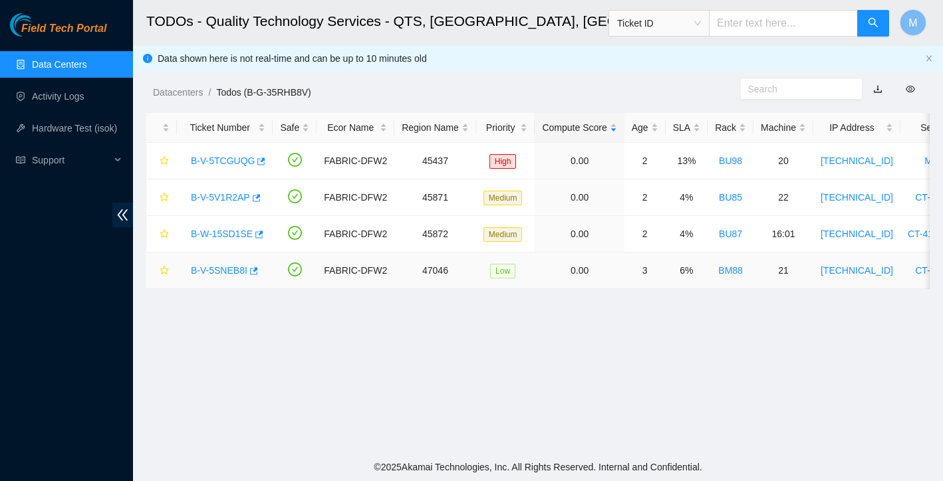
click at [223, 271] on link "B-V-5SNEB8I" at bounding box center [219, 270] width 57 height 11
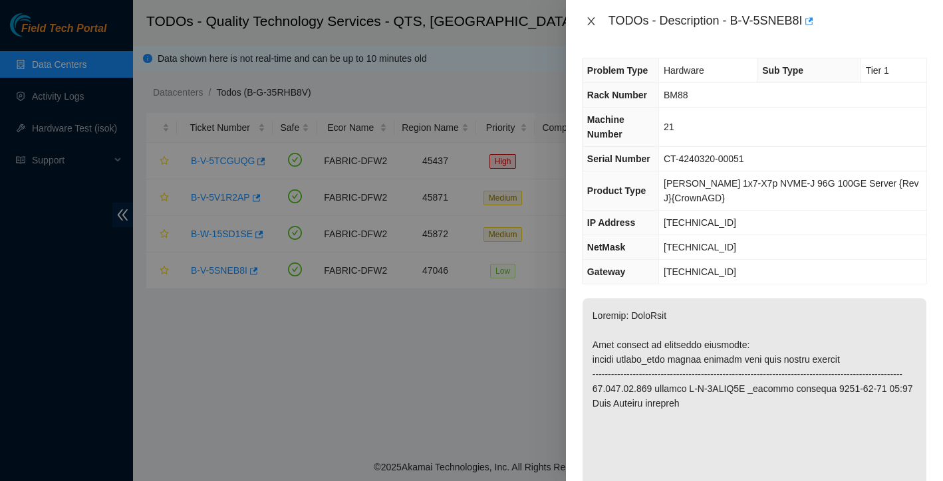
click at [593, 25] on icon "close" at bounding box center [591, 21] width 11 height 11
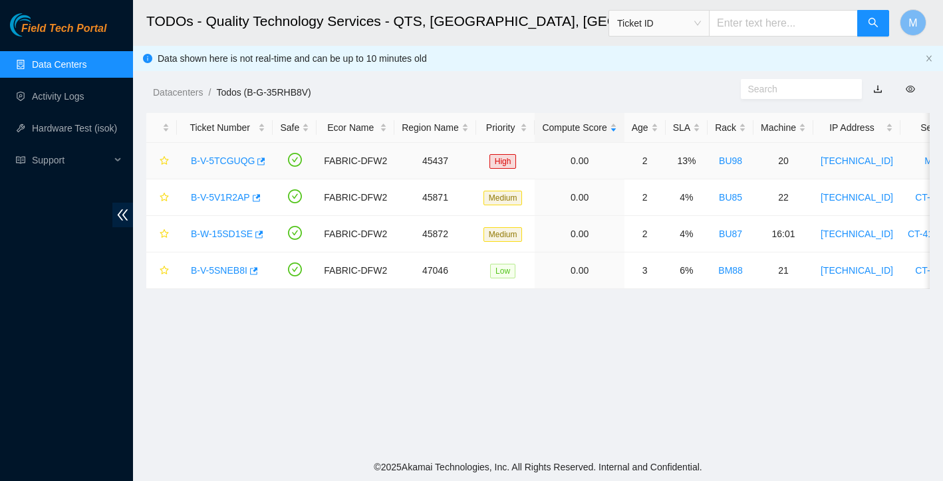
click at [214, 160] on link "B-V-5TCGUQG" at bounding box center [223, 161] width 64 height 11
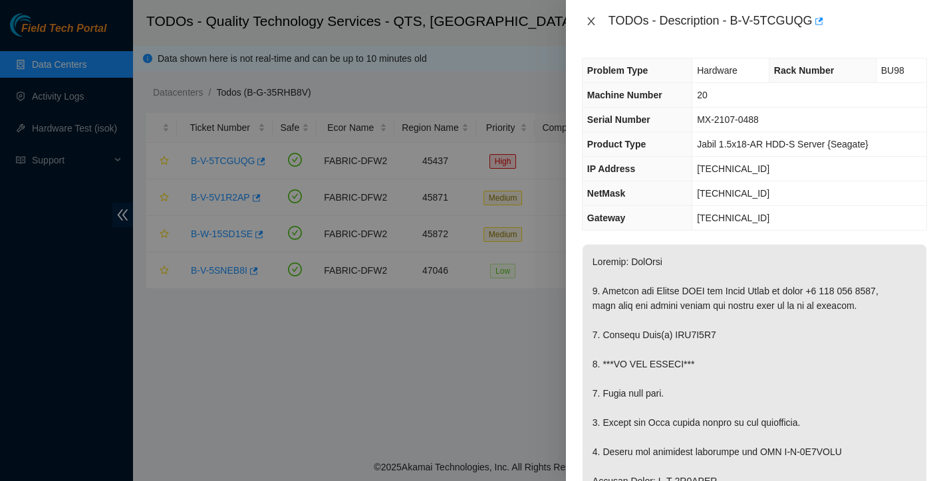
click at [592, 21] on icon "close" at bounding box center [591, 21] width 11 height 11
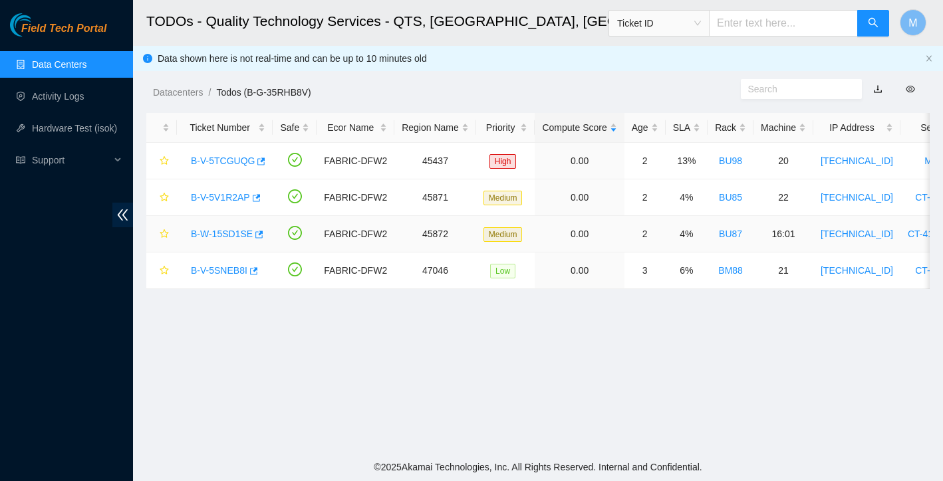
click at [230, 236] on link "B-W-15SD1SE" at bounding box center [222, 234] width 62 height 11
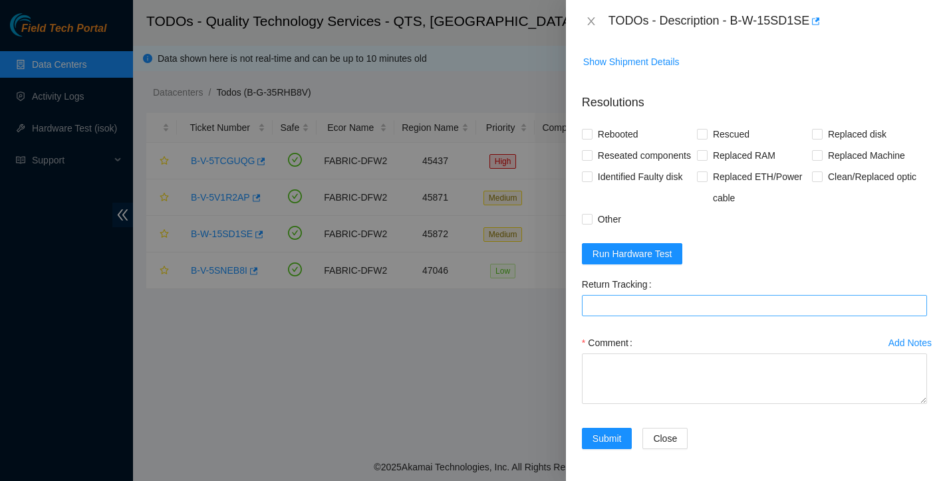
scroll to position [552, 0]
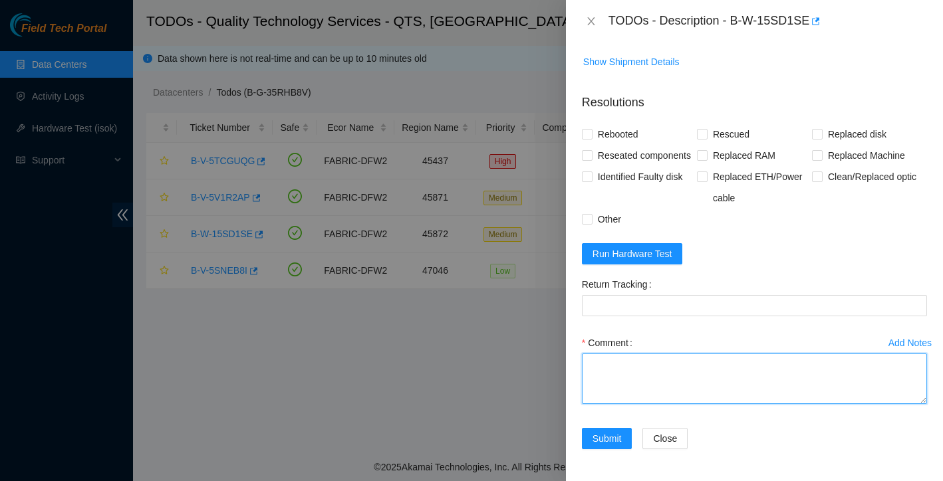
click at [689, 364] on textarea "Comment" at bounding box center [754, 379] width 345 height 51
click at [701, 367] on textarea "node 1 light on front is off button is unresponsive power cycled" at bounding box center [754, 379] width 345 height 51
click at [830, 360] on textarea "node 1 light on front is off and button is unresponsive power cycled" at bounding box center [754, 379] width 345 height 51
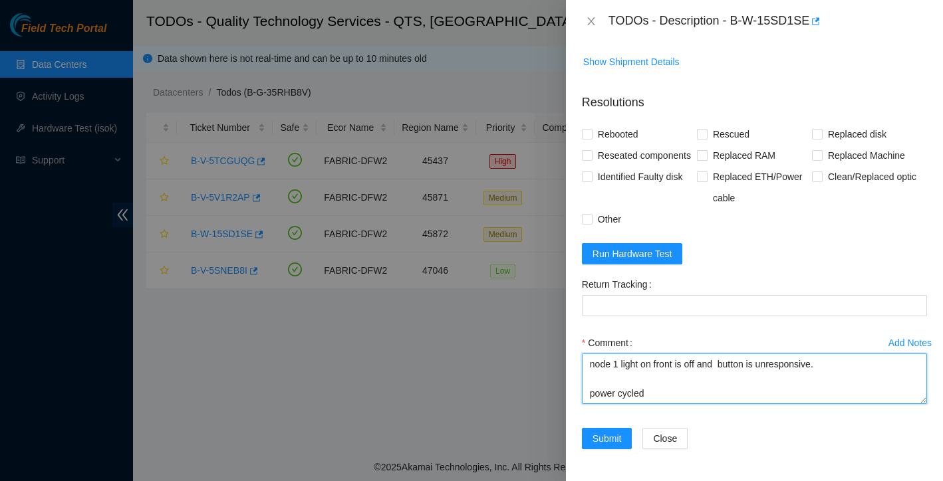
scroll to position [0, 0]
click at [616, 366] on textarea "node 1 light on front is off and button is unresponsive. power cycled" at bounding box center [754, 379] width 345 height 51
click at [685, 394] on textarea "node 1 light on front is off and button is unresponsive. power cycled" at bounding box center [754, 379] width 345 height 51
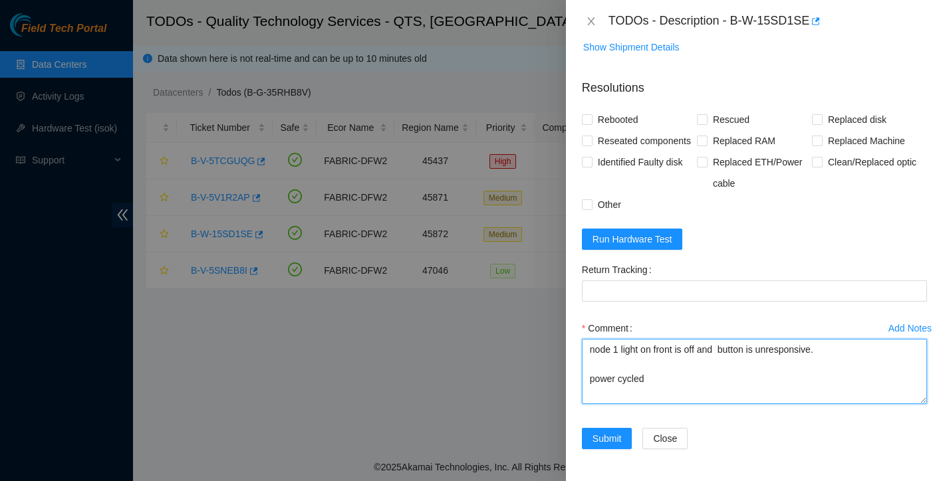
click at [927, 428] on div "Add Notes Comment node 1 light on front is off and button is unresponsive. powe…" at bounding box center [754, 373] width 356 height 110
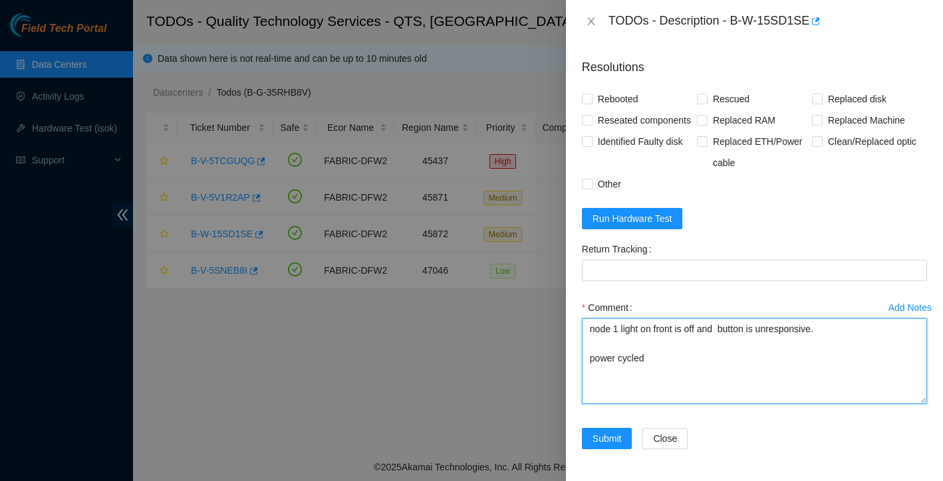
click at [937, 435] on div "Problem Type Hardware Rack Number BU87 Machine Number 16:01 Serial Number CT-41…" at bounding box center [754, 262] width 377 height 439
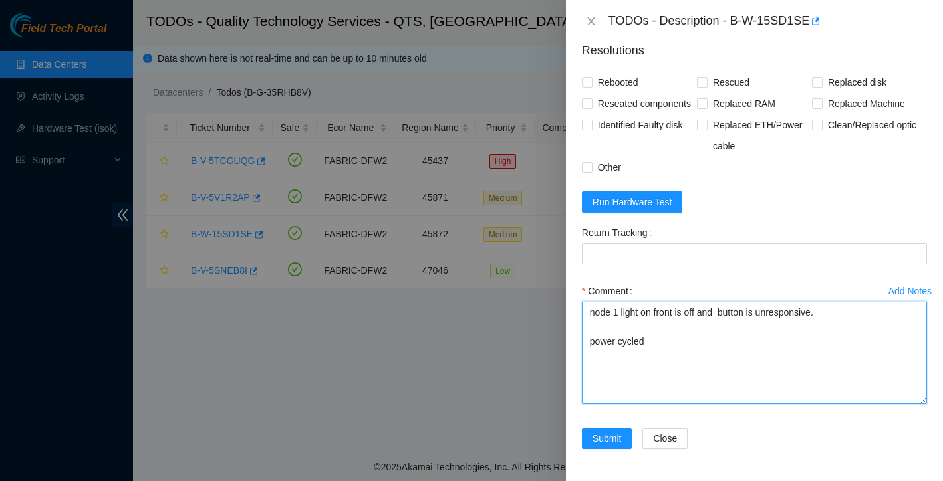
scroll to position [545, 0]
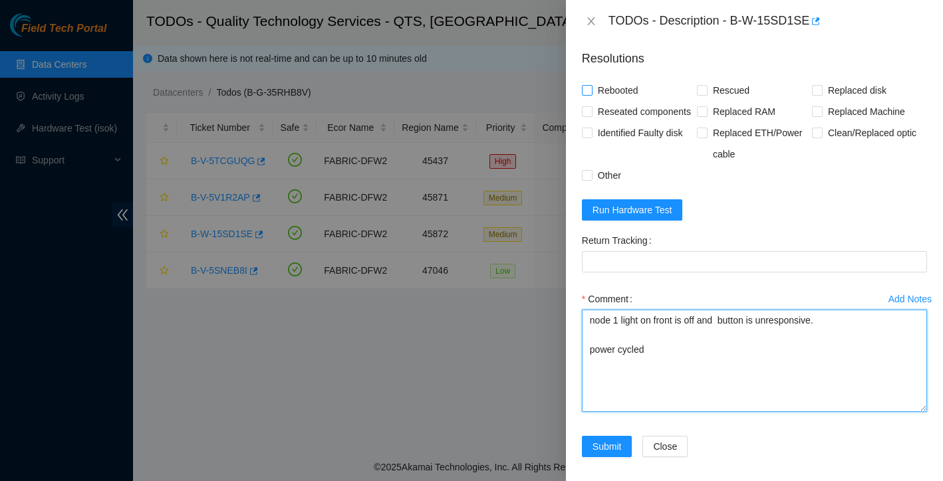
type textarea "node 1 light on front is off and button is unresponsive. power cycled"
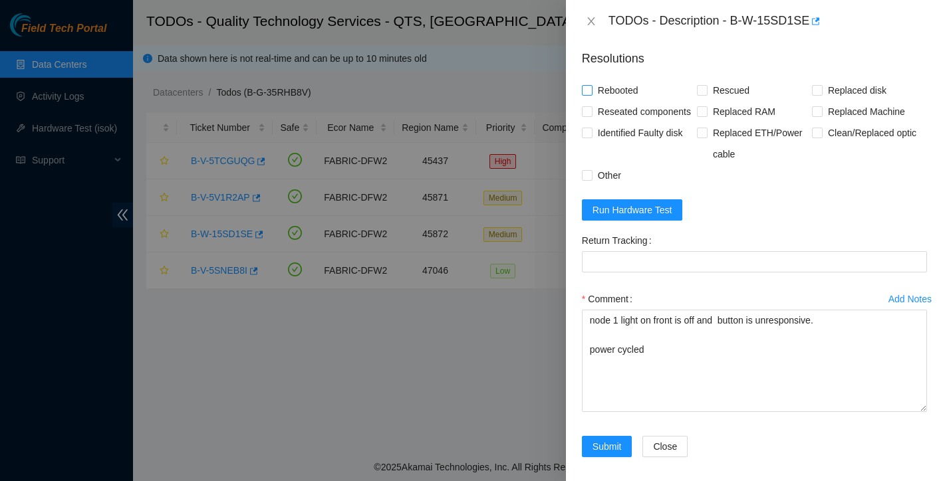
click at [587, 94] on input "Rebooted" at bounding box center [586, 89] width 9 height 9
checkbox input "true"
click at [650, 217] on span "Run Hardware Test" at bounding box center [632, 210] width 80 height 15
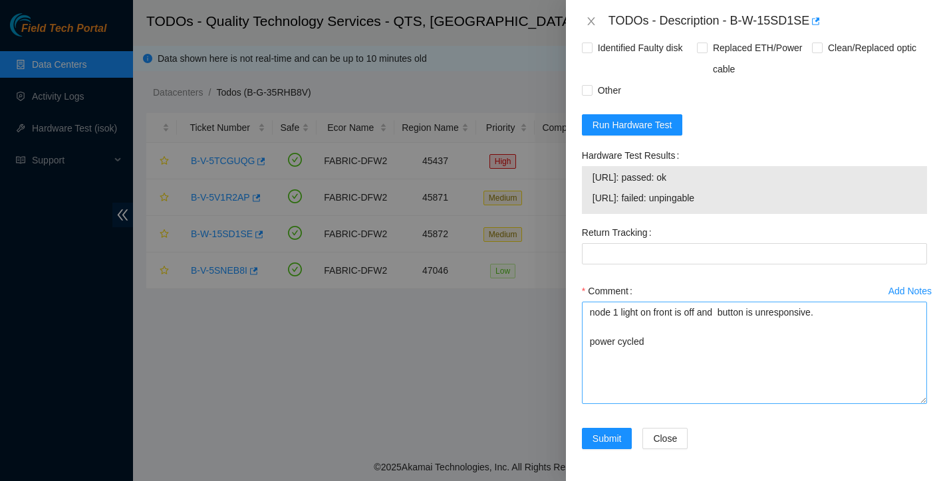
scroll to position [0, 0]
click at [653, 340] on textarea "node 1 light on front is off and button is unresponsive. power cycled" at bounding box center [754, 353] width 345 height 102
click at [774, 384] on textarea "node 1 light on front is off and button is unresponsive. power cycled node 1 li…" at bounding box center [754, 353] width 345 height 102
click at [770, 404] on textarea "node 1 light on front is off and button is unresponsive. power cycled node 1 li…" at bounding box center [754, 353] width 345 height 102
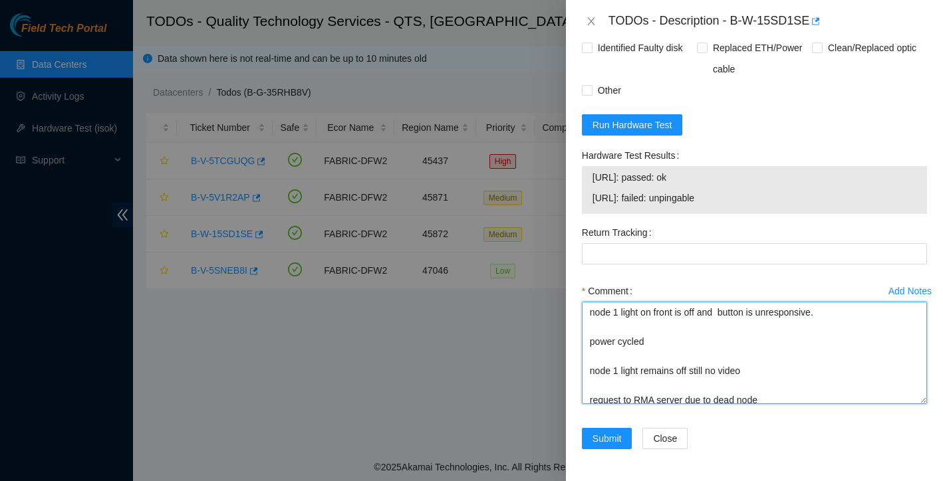
scroll to position [0, 0]
click at [588, 326] on textarea "node 1 light on front is off and button is unresponsive. power cycled node 1 li…" at bounding box center [754, 353] width 345 height 102
click at [606, 332] on textarea "node 1 light on front is off and button is unresponsive. power cycled node 1 li…" at bounding box center [754, 353] width 345 height 102
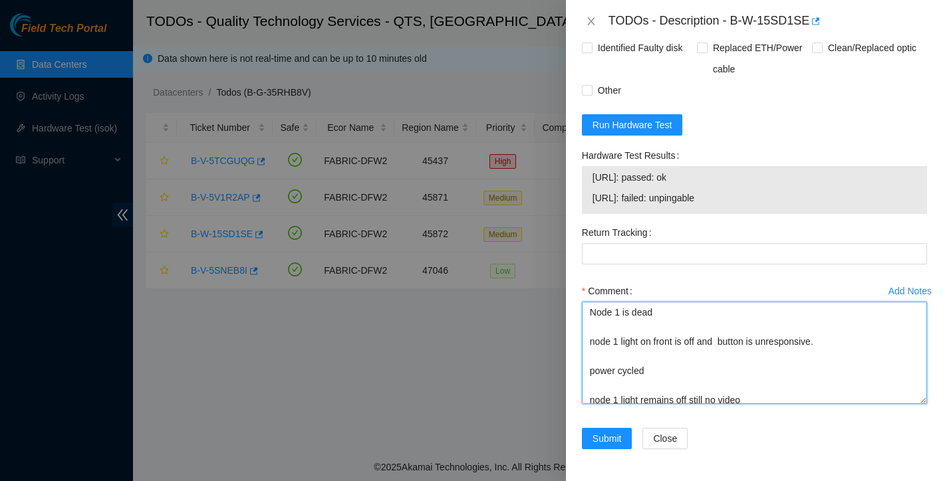
click at [680, 376] on textarea "Node 1 is dead node 1 light on front is off and button is unresponsive. power c…" at bounding box center [754, 353] width 345 height 102
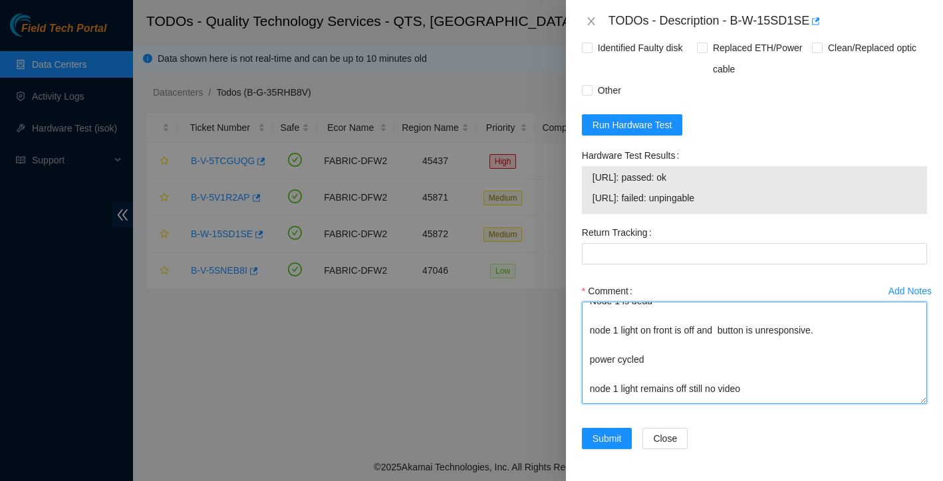
scroll to position [28, 0]
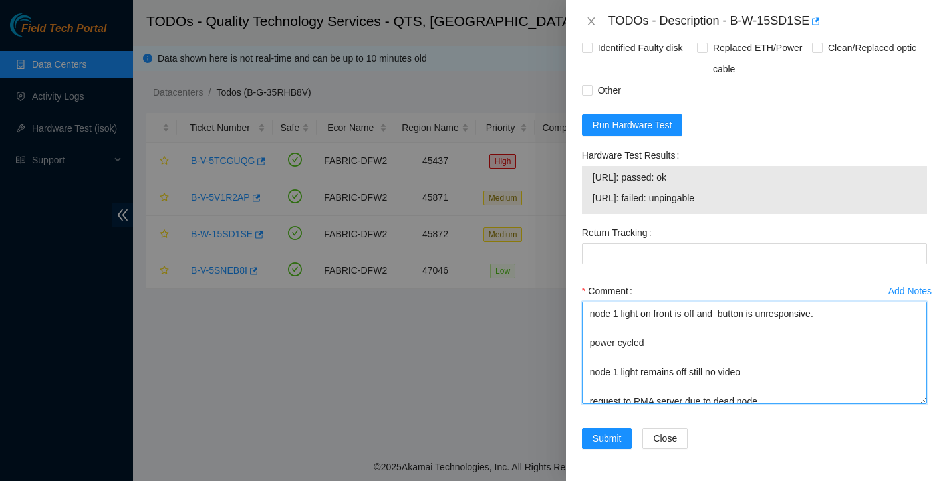
click at [667, 380] on textarea "Node 1 is dead node 1 light on front is off and button is unresponsive. power c…" at bounding box center [754, 353] width 345 height 102
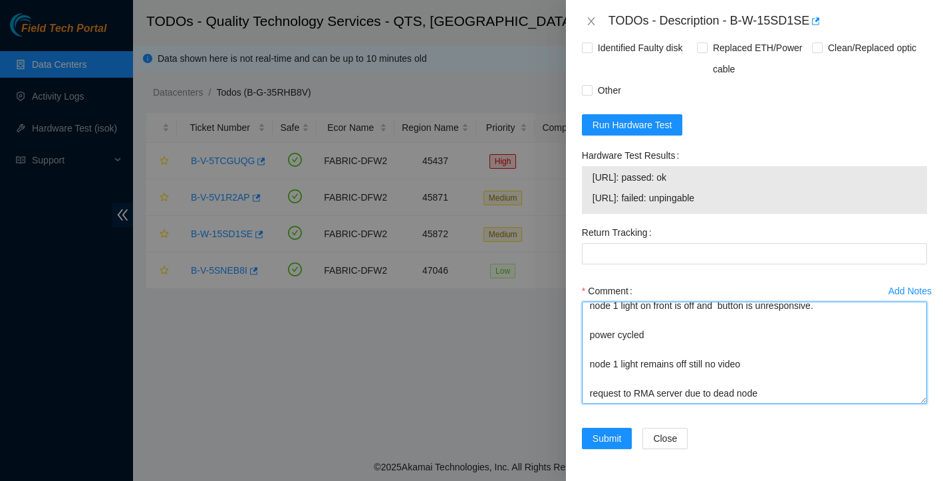
scroll to position [57, 0]
click at [776, 404] on textarea "Node 1 is dead node 1 light on front is off and button is unresponsive. power c…" at bounding box center [754, 353] width 345 height 102
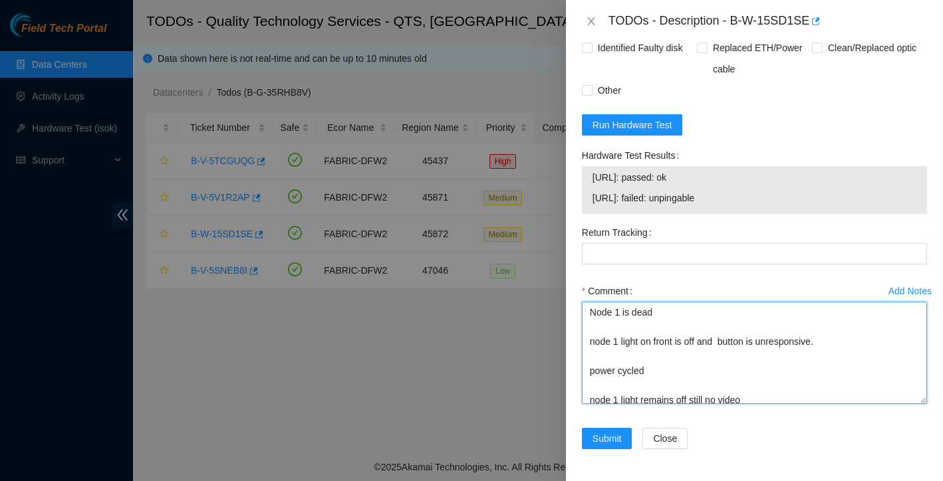
scroll to position [0, 0]
click at [710, 355] on textarea "Node 1 is dead node 1 light on front is off and button is unresponsive. power c…" at bounding box center [754, 353] width 345 height 102
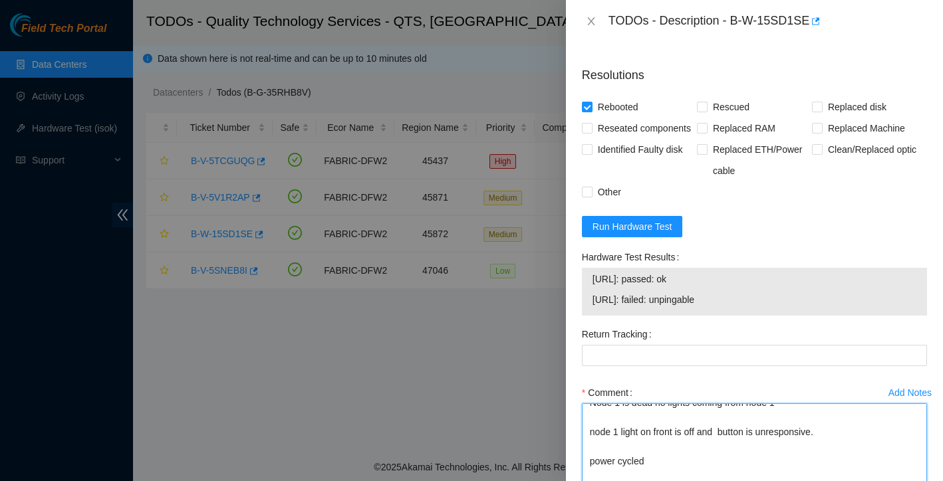
scroll to position [491, 0]
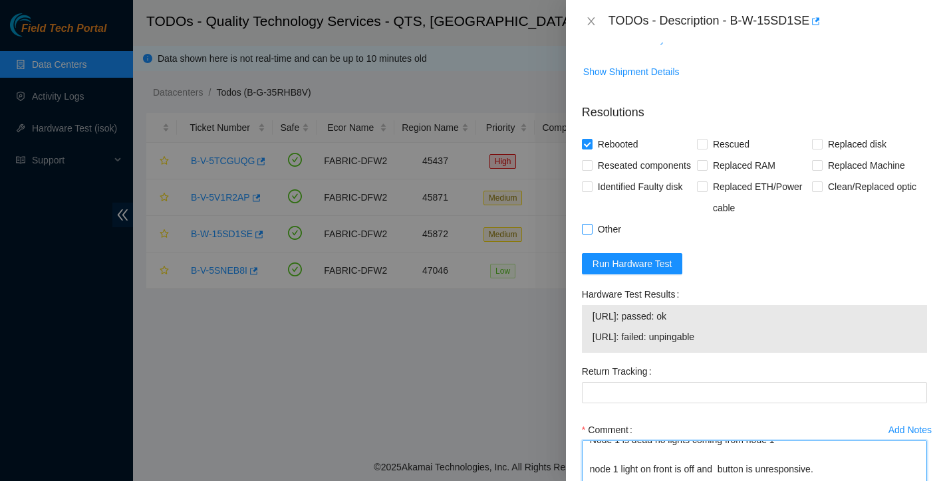
type textarea "Node 1 is dead no lights coming from node 1 node 1 light on front is off and bu…"
click at [588, 233] on input "Other" at bounding box center [586, 228] width 9 height 9
checkbox input "true"
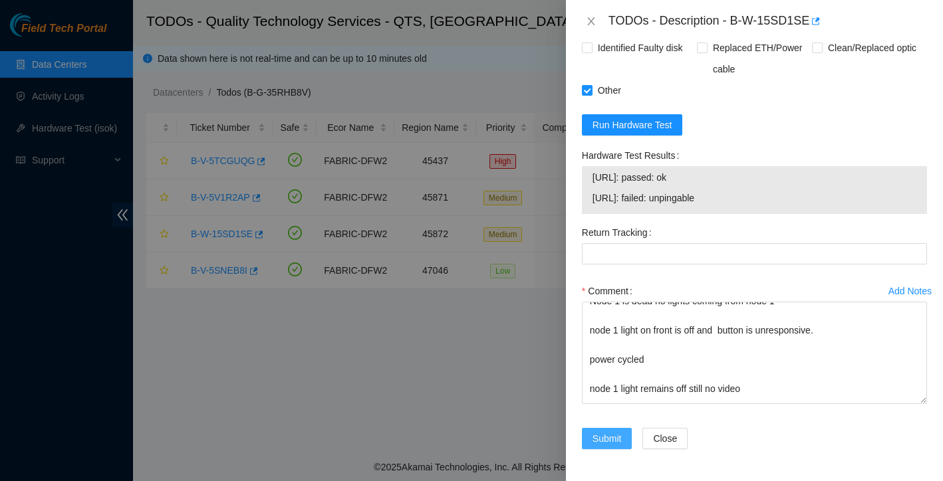
scroll to position [681, 0]
click at [604, 435] on span "Submit" at bounding box center [606, 438] width 29 height 15
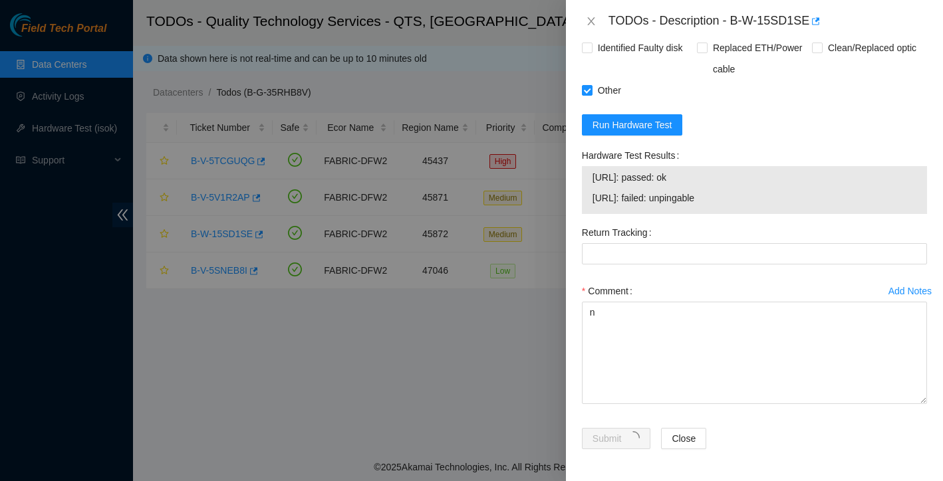
scroll to position [261, 0]
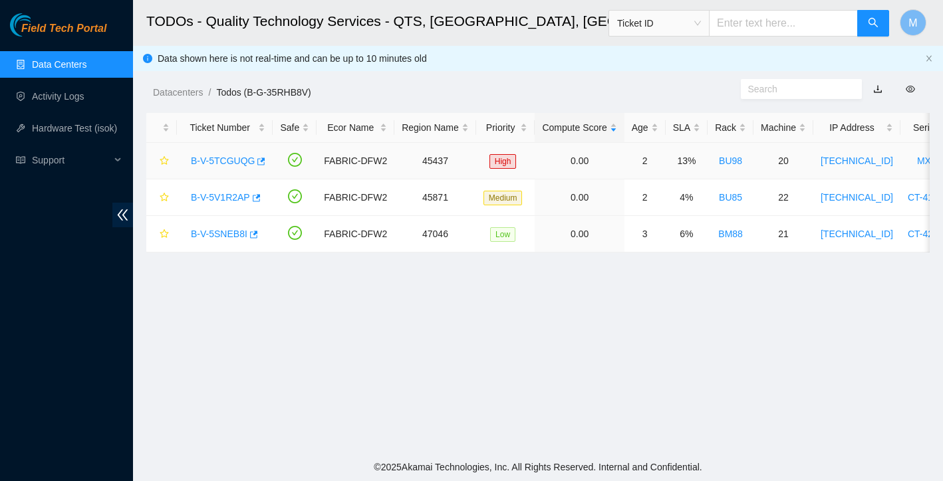
click at [232, 164] on link "B-V-5TCGUQG" at bounding box center [223, 161] width 64 height 11
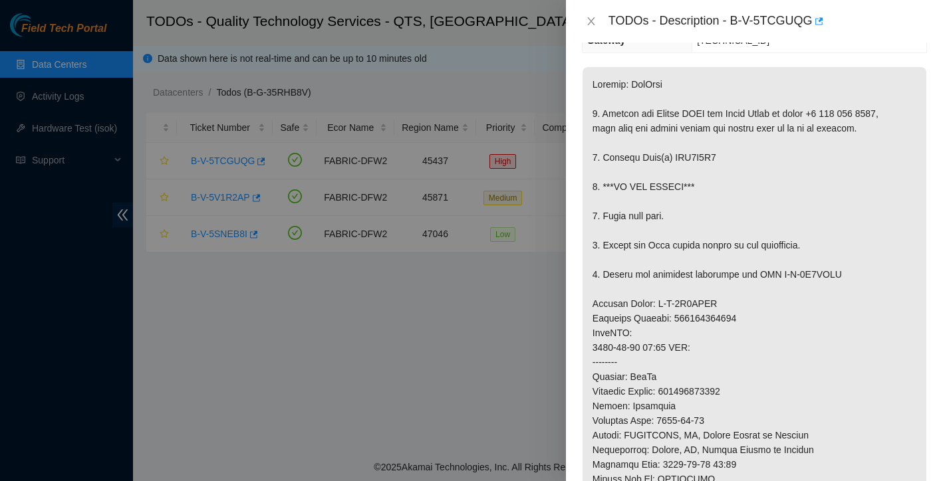
scroll to position [169, 0]
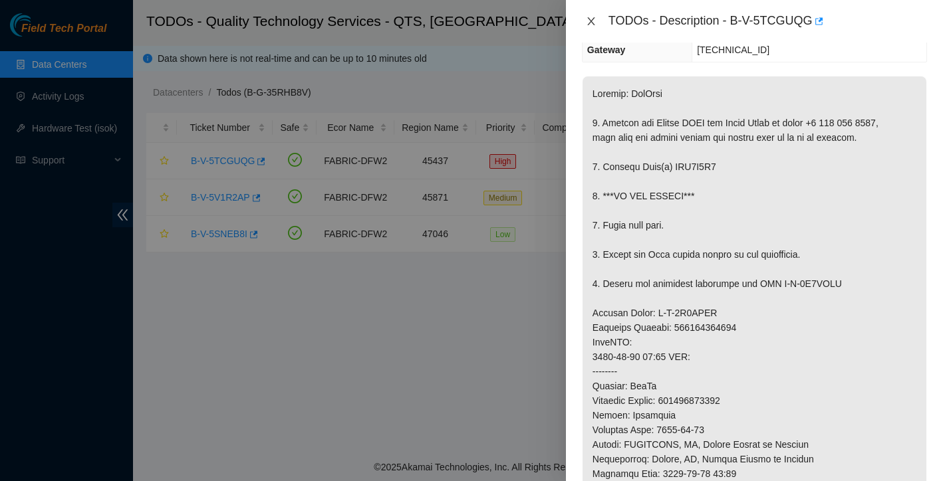
click at [592, 25] on icon "close" at bounding box center [591, 21] width 11 height 11
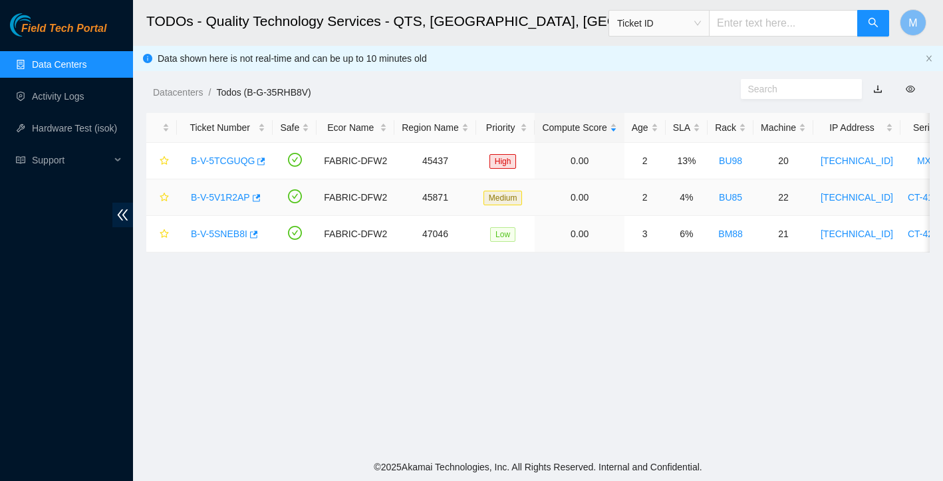
click at [219, 196] on link "B-V-5V1R2AP" at bounding box center [220, 197] width 59 height 11
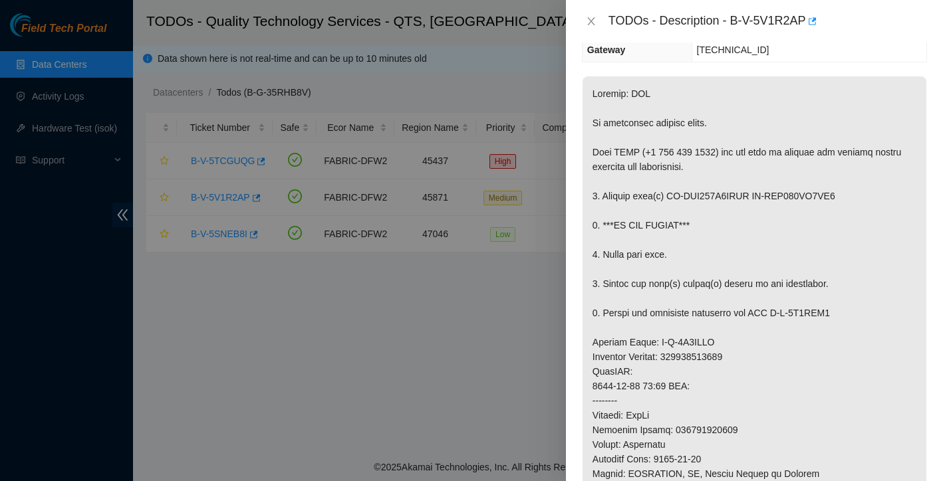
scroll to position [161, 0]
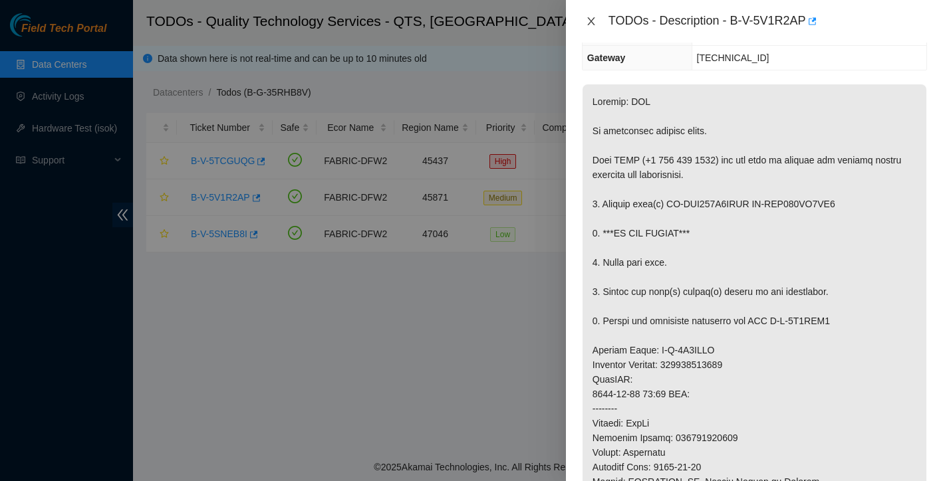
click at [588, 22] on icon "close" at bounding box center [591, 21] width 11 height 11
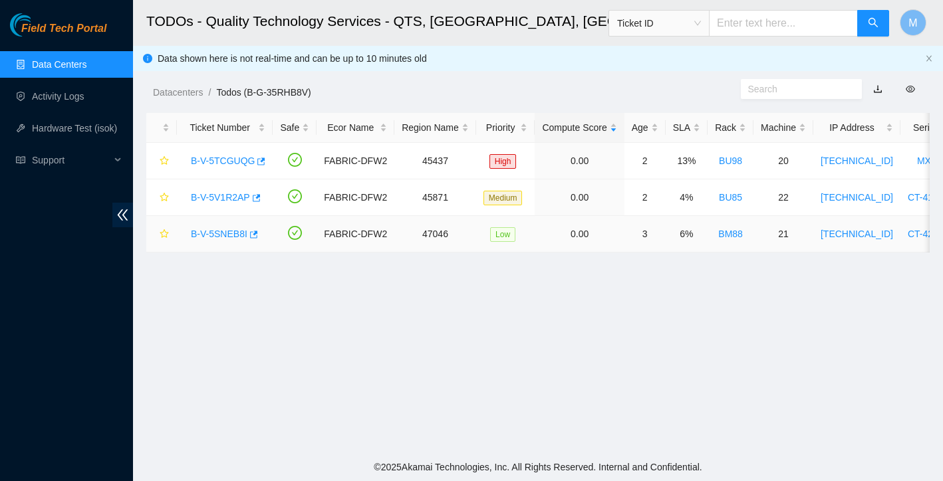
click at [227, 229] on link "B-V-5SNEB8I" at bounding box center [219, 234] width 57 height 11
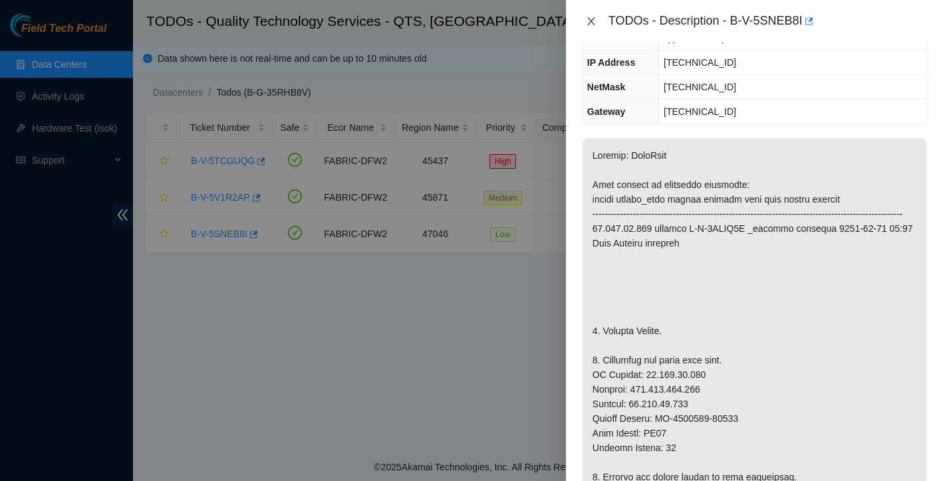
click at [591, 21] on icon "close" at bounding box center [590, 21] width 7 height 8
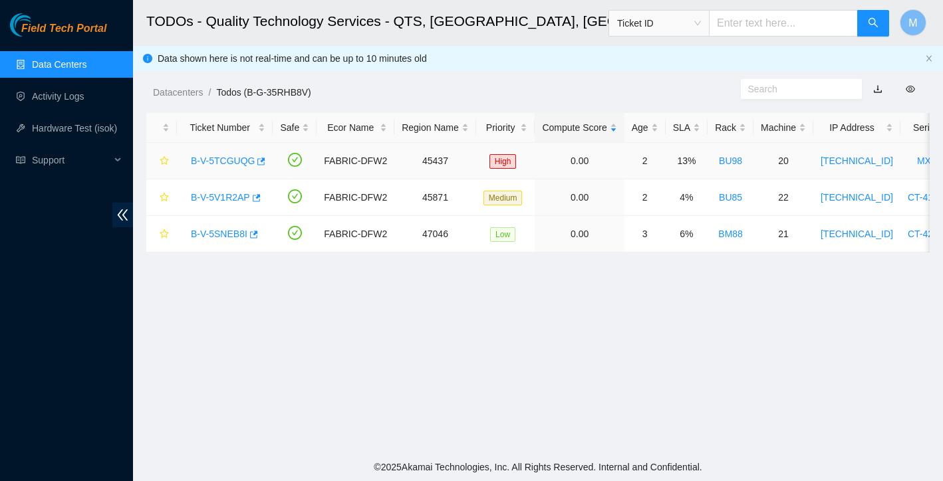
click at [207, 159] on link "B-V-5TCGUQG" at bounding box center [223, 161] width 64 height 11
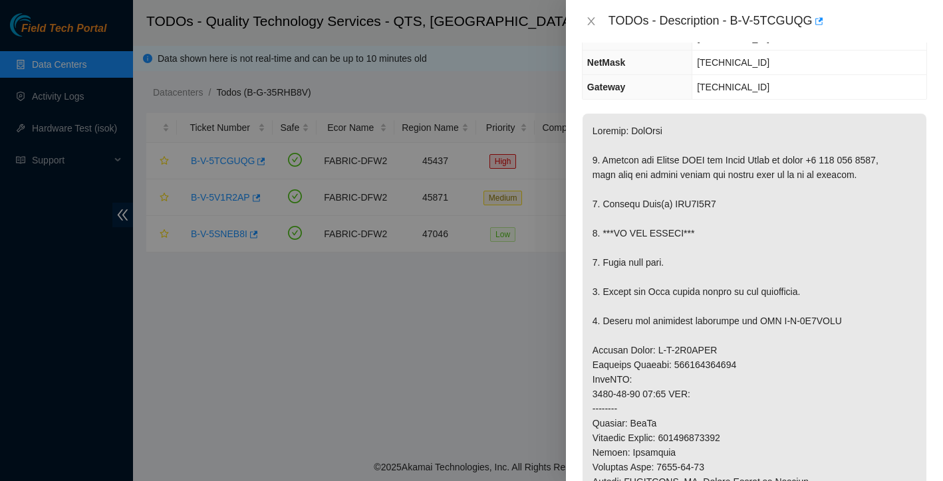
scroll to position [117, 0]
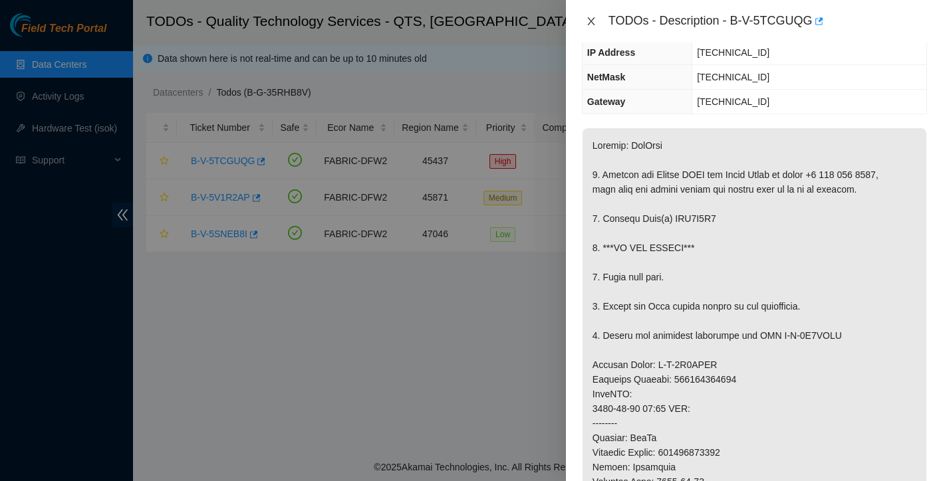
click at [589, 19] on icon "close" at bounding box center [590, 21] width 7 height 8
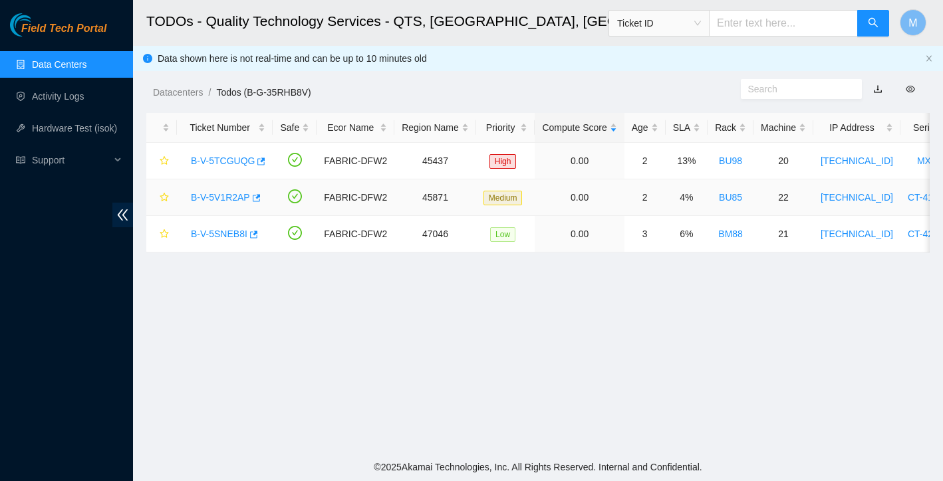
click at [225, 197] on link "B-V-5V1R2AP" at bounding box center [220, 197] width 59 height 11
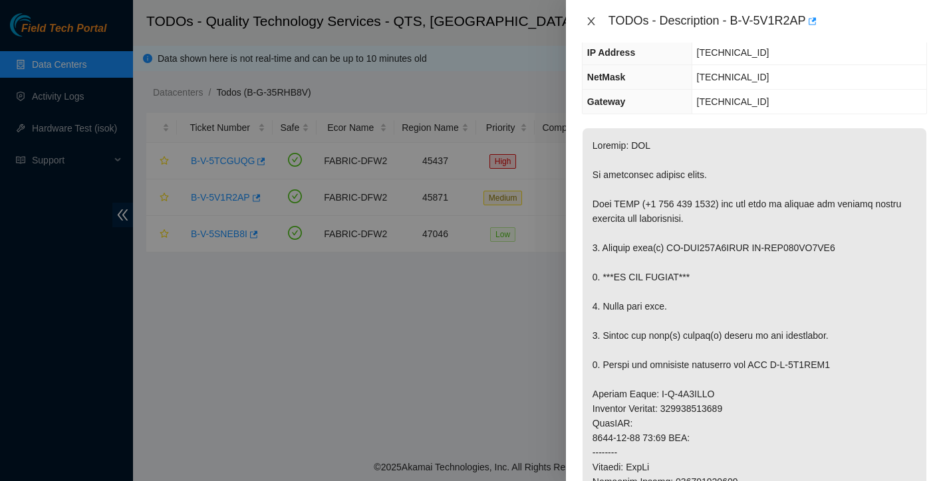
click at [588, 21] on icon "close" at bounding box center [591, 21] width 11 height 11
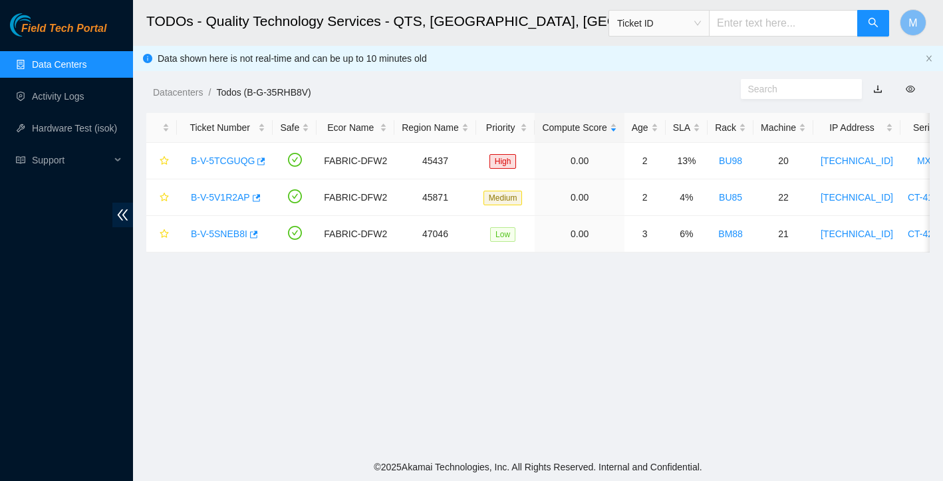
click at [422, 90] on ol "Datacenters / Todos (B-G-35RHB8V) /" at bounding box center [447, 92] width 588 height 15
drag, startPoint x: 331, startPoint y: 92, endPoint x: 152, endPoint y: 86, distance: 179.6
click at [152, 86] on div "Datacenters / Todos (B-G-35RHB8V) /" at bounding box center [437, 62] width 608 height 74
click at [221, 160] on link "B-V-5TCGUQG" at bounding box center [223, 161] width 64 height 11
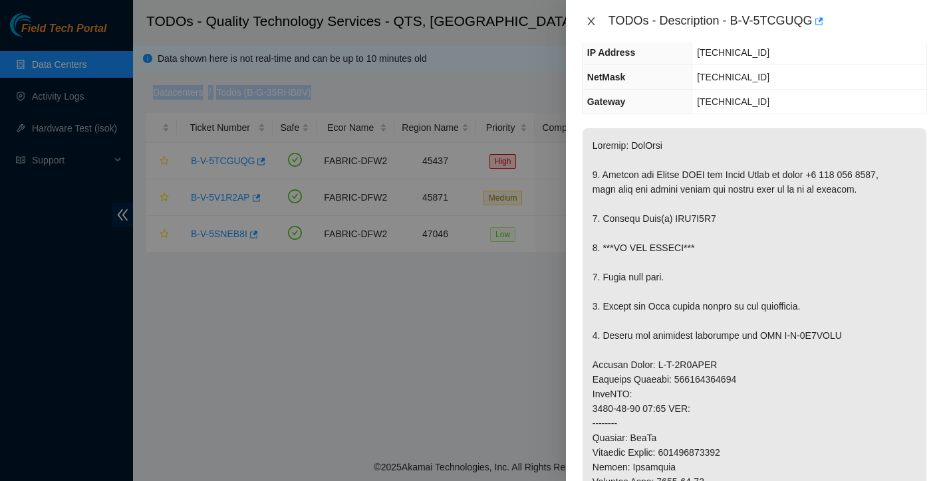
click at [588, 17] on icon "close" at bounding box center [590, 21] width 7 height 8
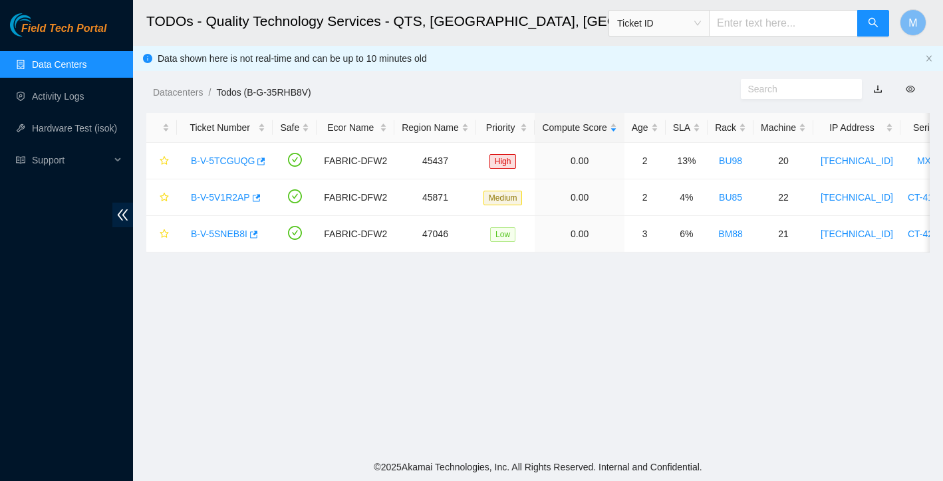
click at [352, 85] on ol "Datacenters / Todos (B-G-35RHB8V) /" at bounding box center [447, 92] width 588 height 15
click at [148, 91] on div "Datacenters / Todos (B-G-35RHB8V) /" at bounding box center [437, 62] width 608 height 74
drag, startPoint x: 148, startPoint y: 91, endPoint x: 340, endPoint y: 88, distance: 192.8
click at [340, 88] on div "Datacenters / Todos (B-G-35RHB8V) /" at bounding box center [437, 62] width 608 height 74
